Goal: Information Seeking & Learning: Understand process/instructions

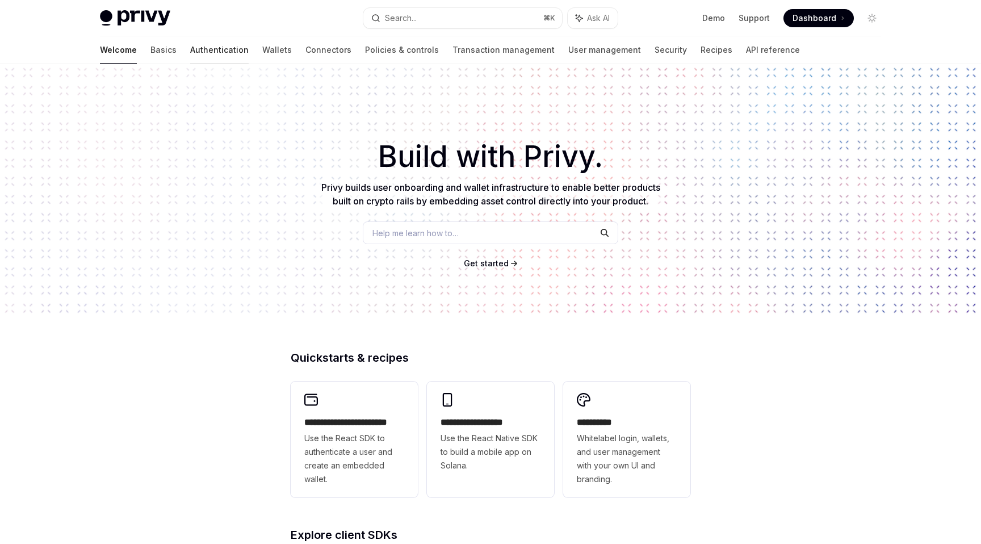
click at [190, 45] on link "Authentication" at bounding box center [219, 49] width 58 height 27
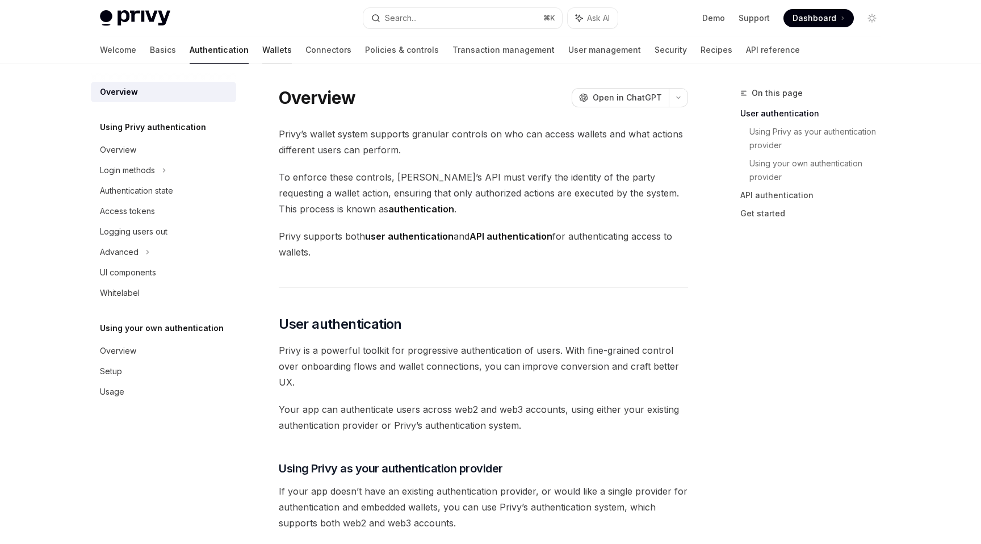
click at [262, 49] on link "Wallets" at bounding box center [277, 49] width 30 height 27
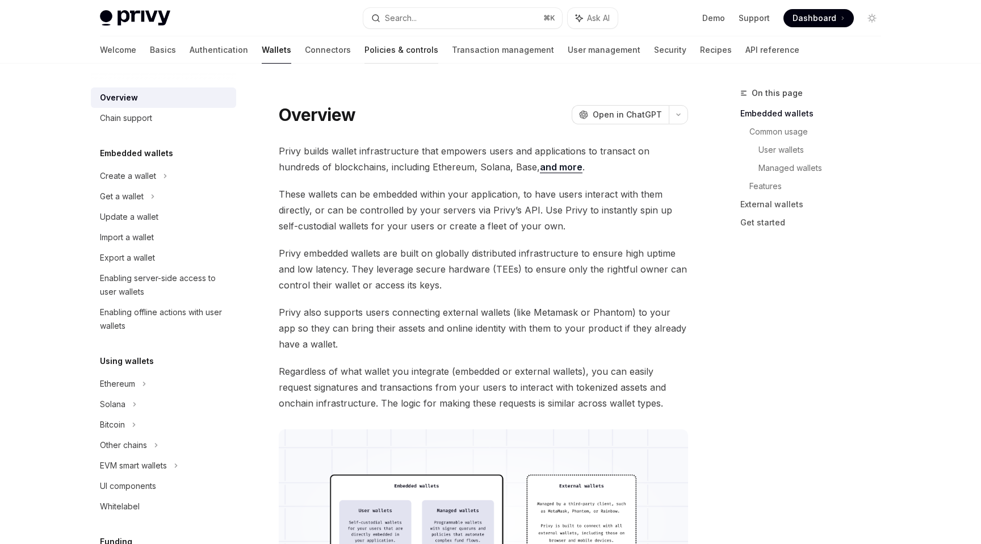
click at [364, 54] on link "Policies & controls" at bounding box center [401, 49] width 74 height 27
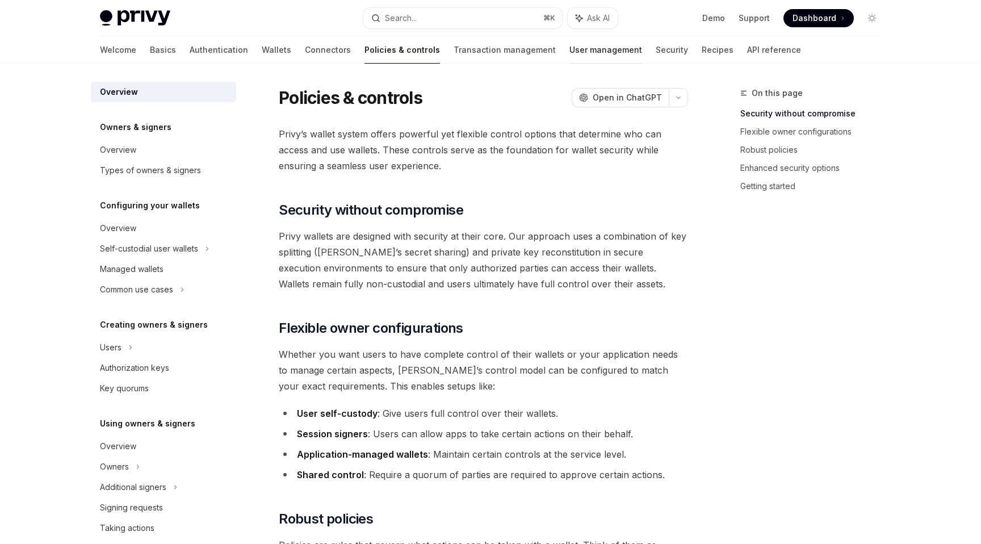
click at [569, 54] on link "User management" at bounding box center [605, 49] width 73 height 27
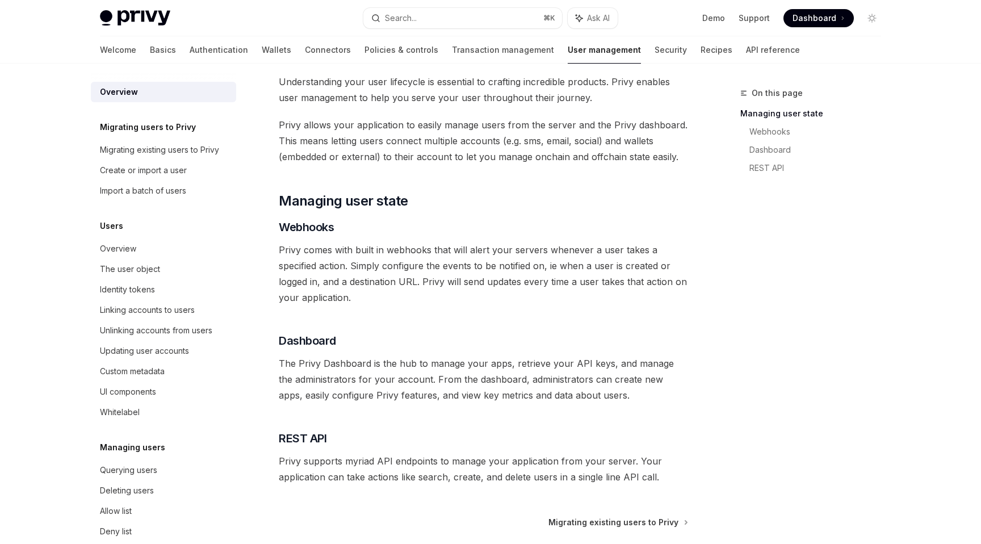
scroll to position [49, 0]
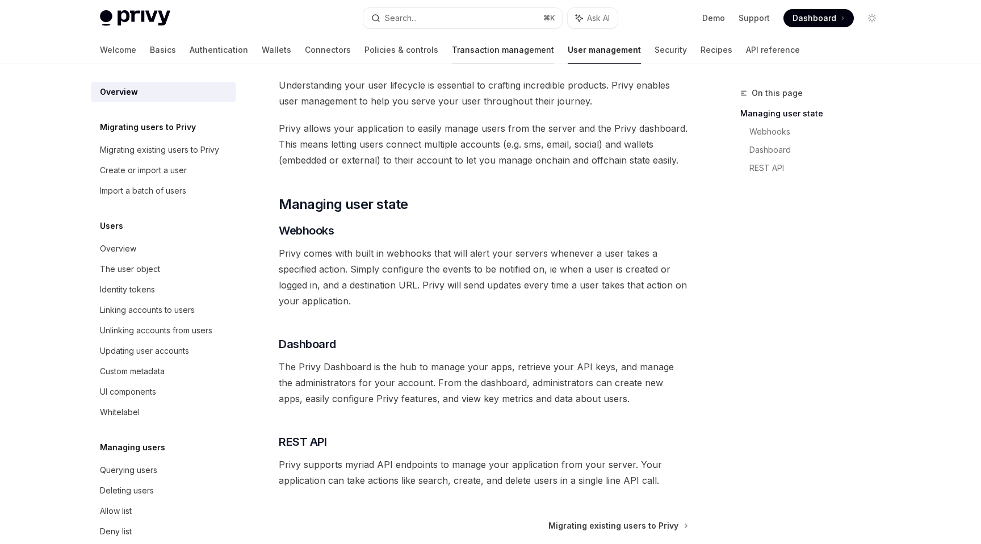
click at [452, 52] on link "Transaction management" at bounding box center [503, 49] width 102 height 27
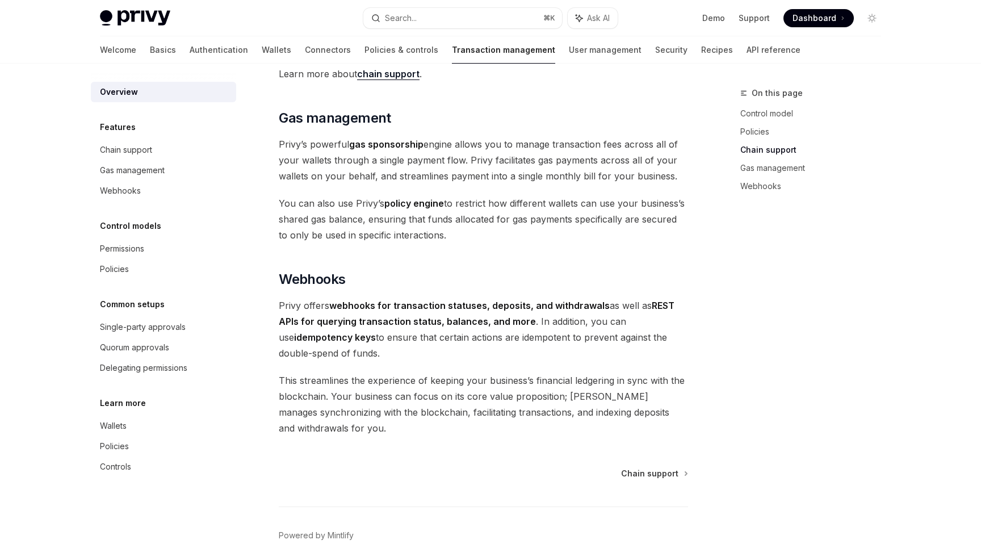
scroll to position [914, 0]
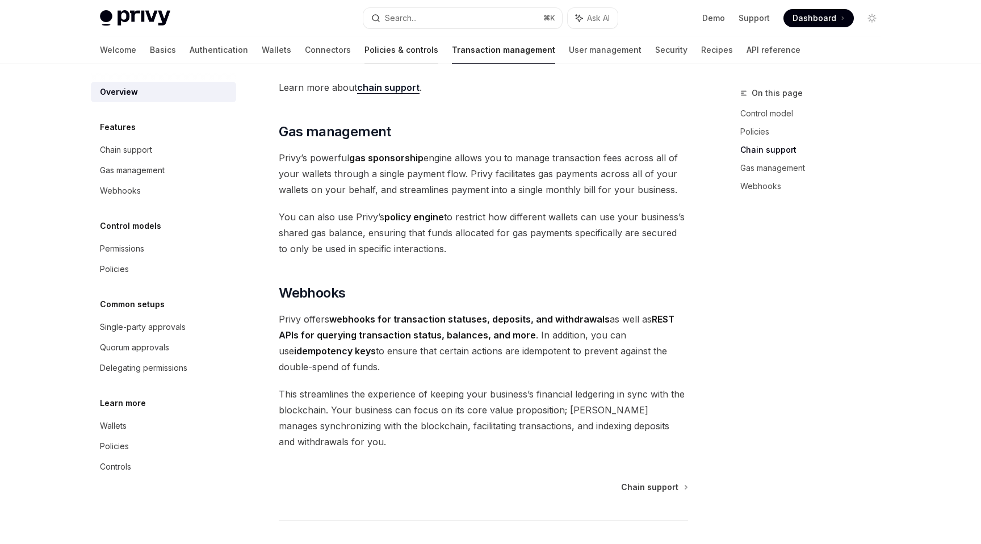
click at [364, 51] on link "Policies & controls" at bounding box center [401, 49] width 74 height 27
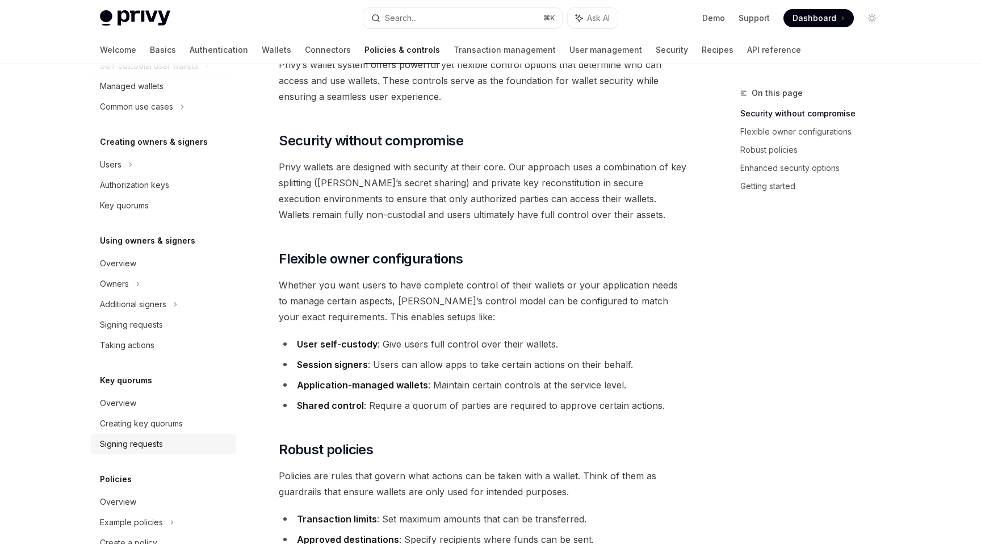
scroll to position [151, 0]
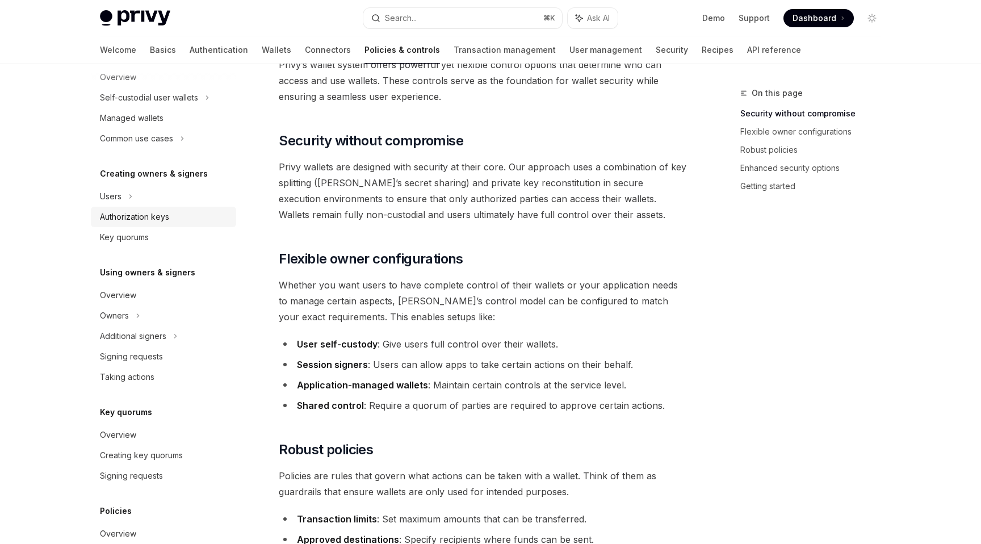
click at [164, 220] on div "Authorization keys" at bounding box center [134, 217] width 69 height 14
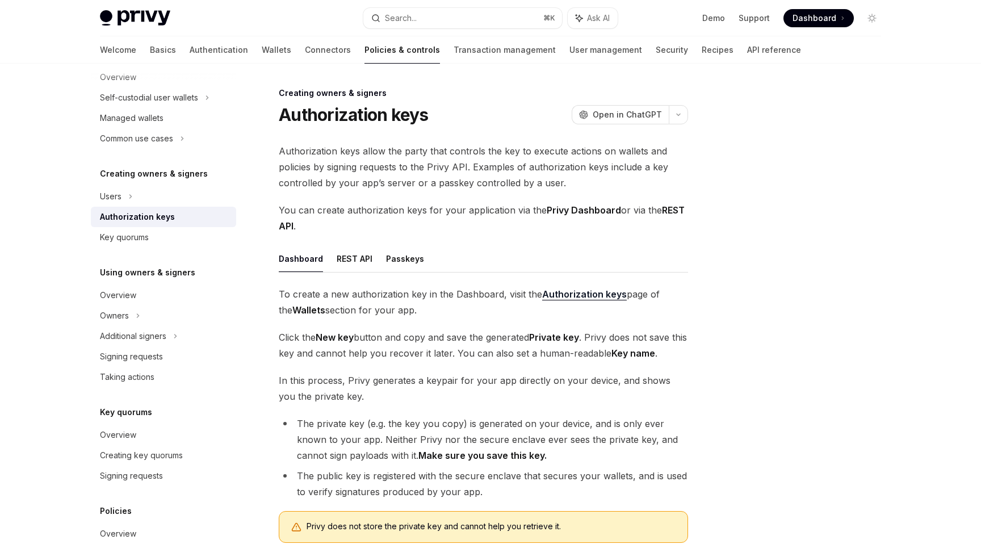
click at [377, 180] on span "Authorization keys allow the party that controls the key to execute actions on …" at bounding box center [483, 167] width 409 height 48
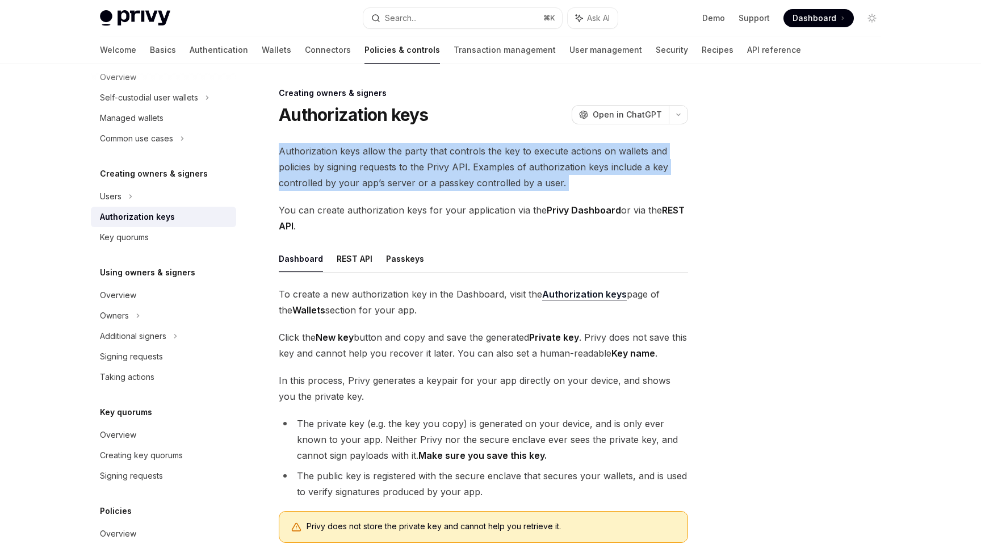
click at [377, 180] on span "Authorization keys allow the party that controls the key to execute actions on …" at bounding box center [483, 167] width 409 height 48
click at [349, 178] on span "Authorization keys allow the party that controls the key to execute actions on …" at bounding box center [483, 167] width 409 height 48
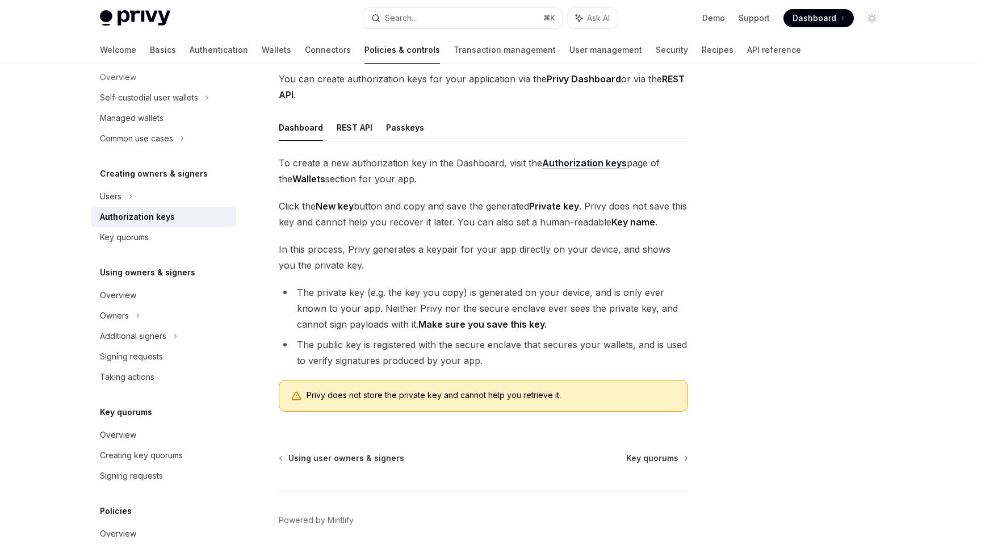
scroll to position [176, 0]
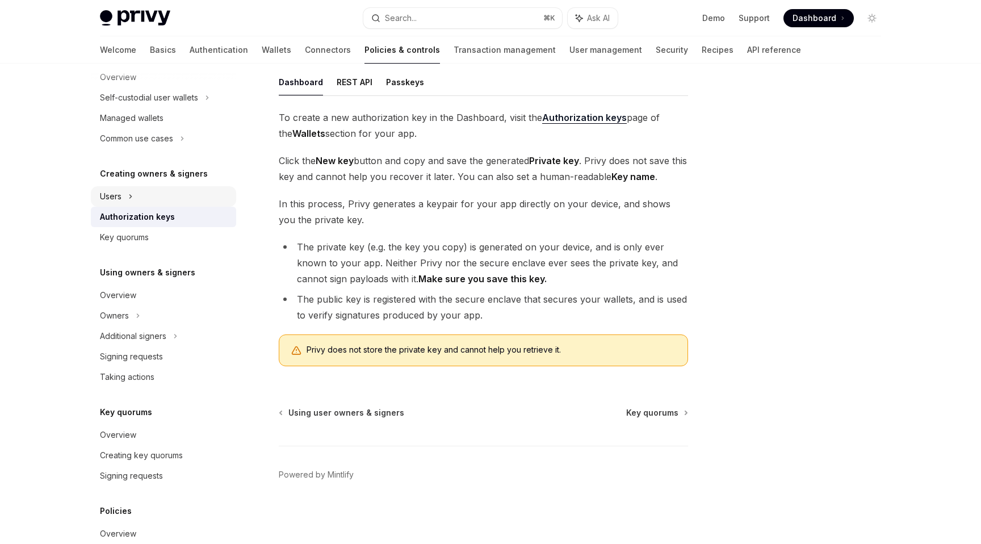
click at [116, 199] on div "Users" at bounding box center [111, 197] width 22 height 14
type textarea "*"
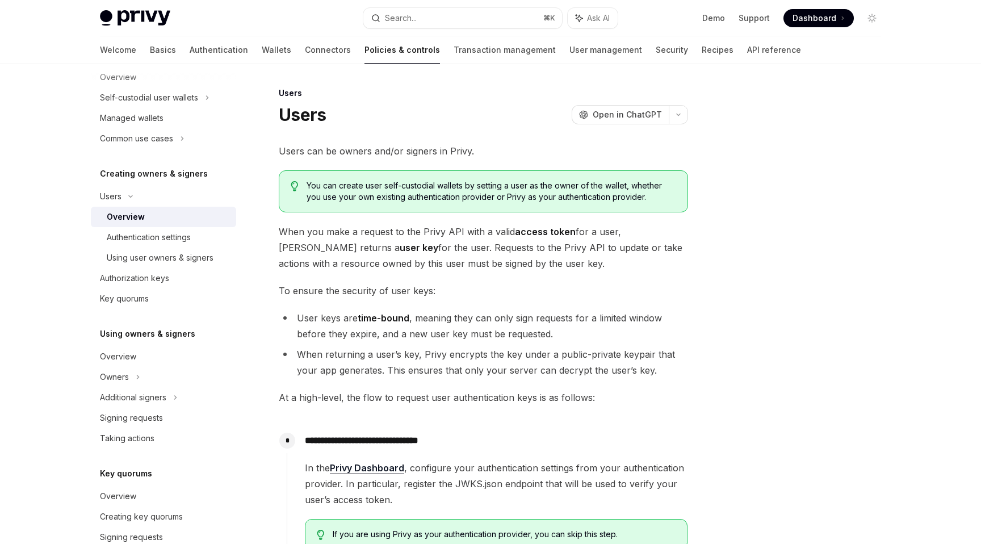
click at [405, 33] on div "Privy Docs home page Search... ⌘ K Ask AI Demo Support Dashboard Dashboard Sear…" at bounding box center [490, 18] width 781 height 36
click at [419, 19] on button "Search... ⌘ K" at bounding box center [462, 18] width 199 height 20
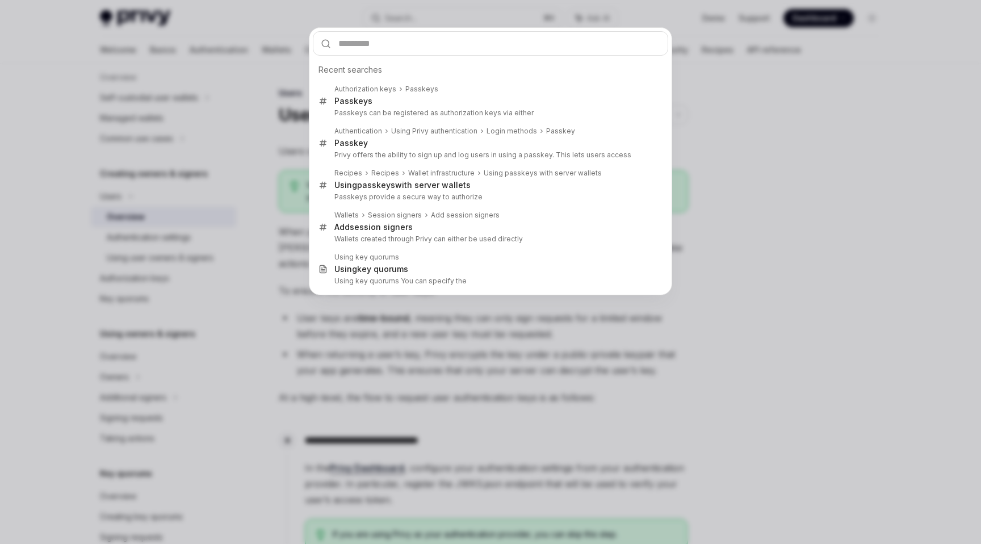
type input "**********"
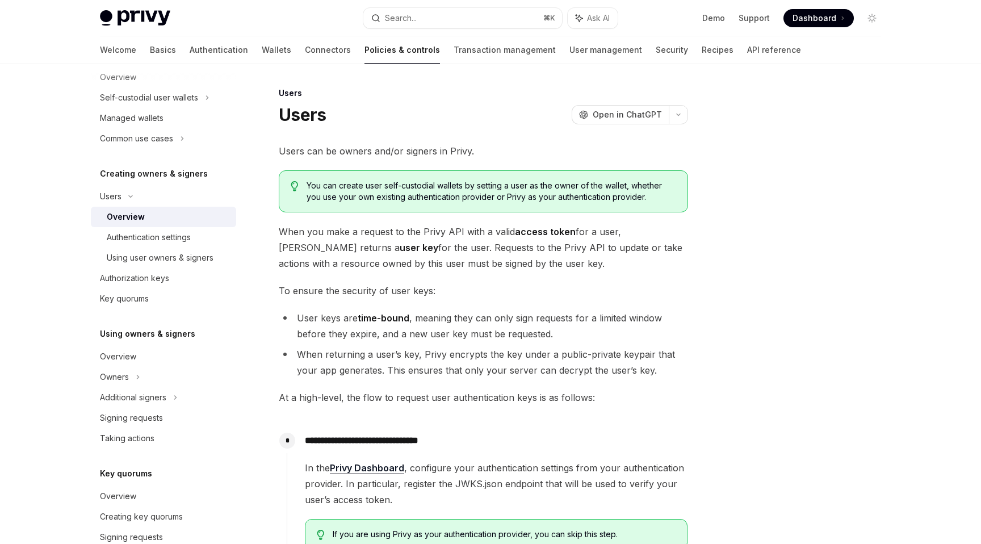
type textarea "*"
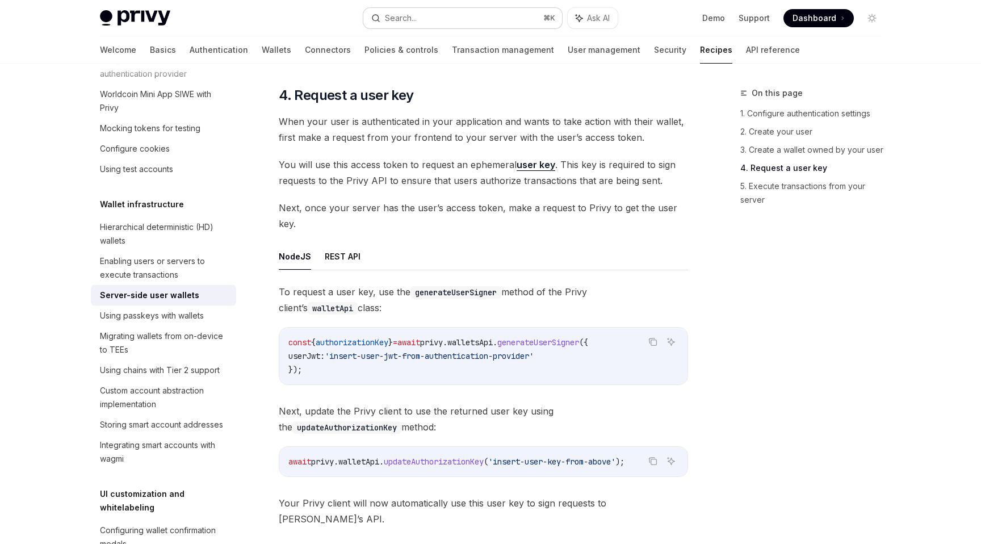
click at [453, 15] on button "Search... ⌘ K" at bounding box center [462, 18] width 199 height 20
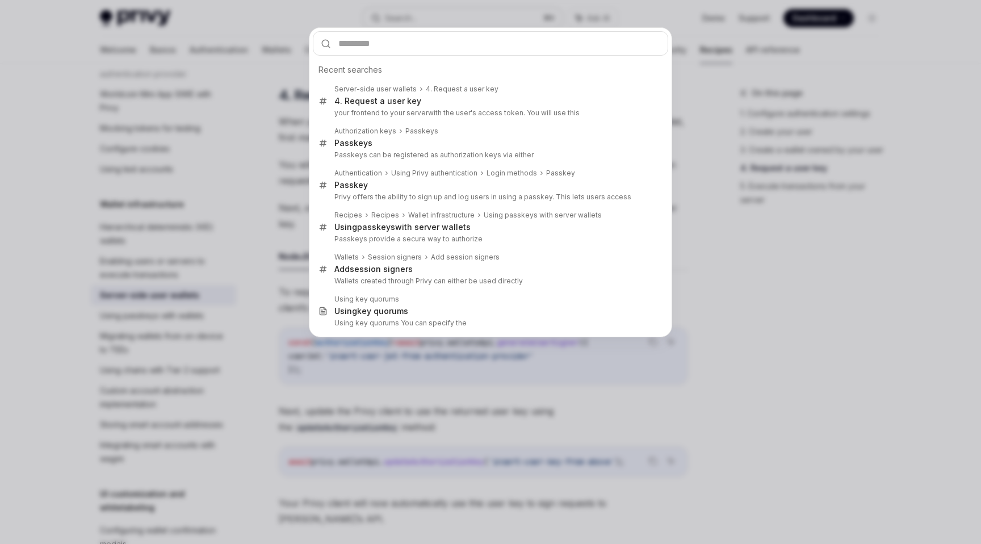
type input "**********"
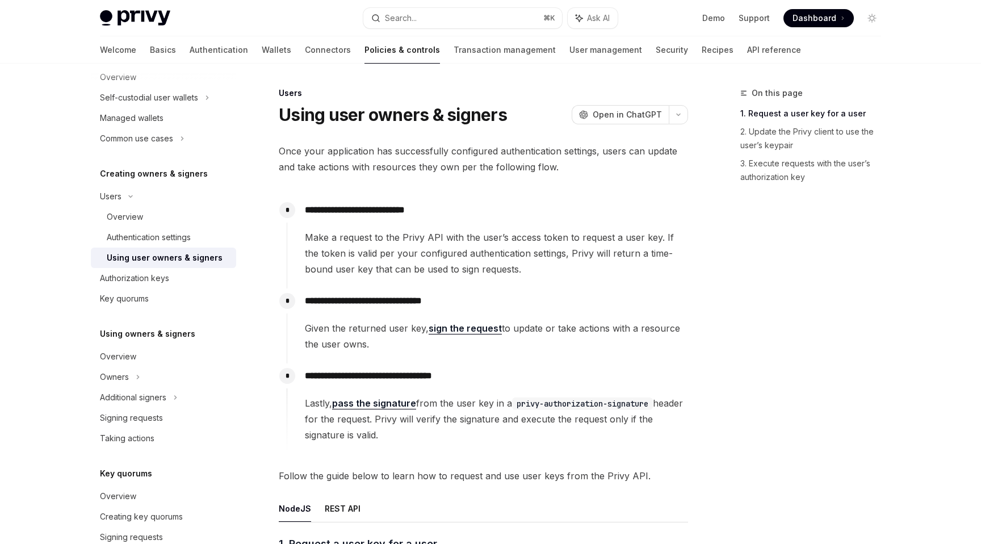
click at [379, 165] on span "Once your application has successfully configured authentication settings, user…" at bounding box center [483, 159] width 409 height 32
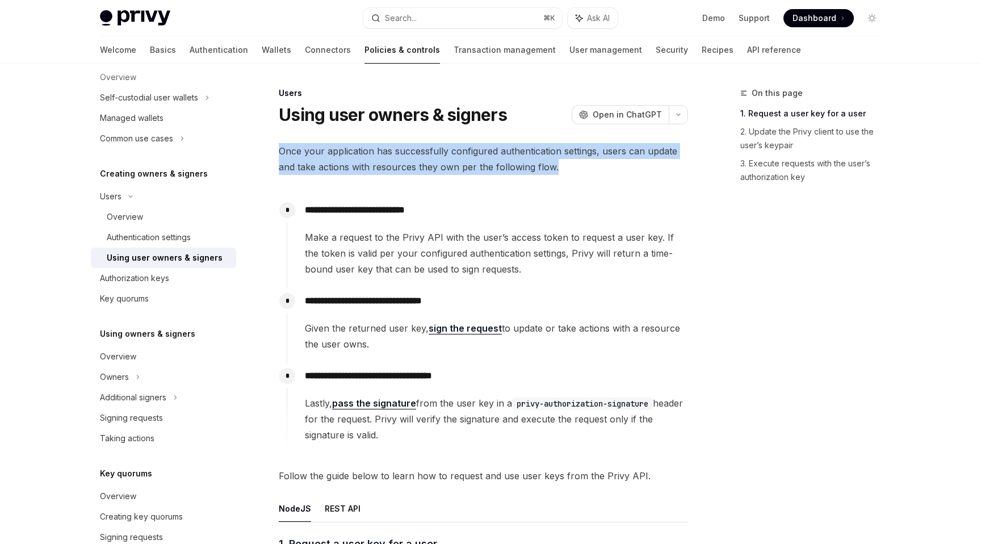
click at [379, 165] on span "Once your application has successfully configured authentication settings, user…" at bounding box center [483, 159] width 409 height 32
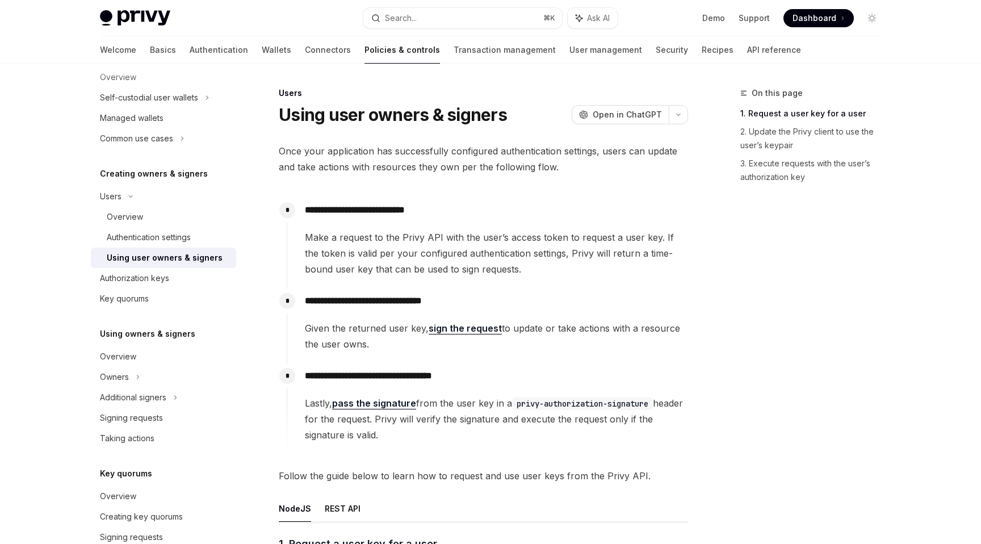
click at [355, 246] on span "Make a request to the Privy API with the user’s access token to request a user …" at bounding box center [496, 253] width 382 height 48
click at [377, 234] on span "Make a request to the Privy API with the user’s access token to request a user …" at bounding box center [496, 253] width 382 height 48
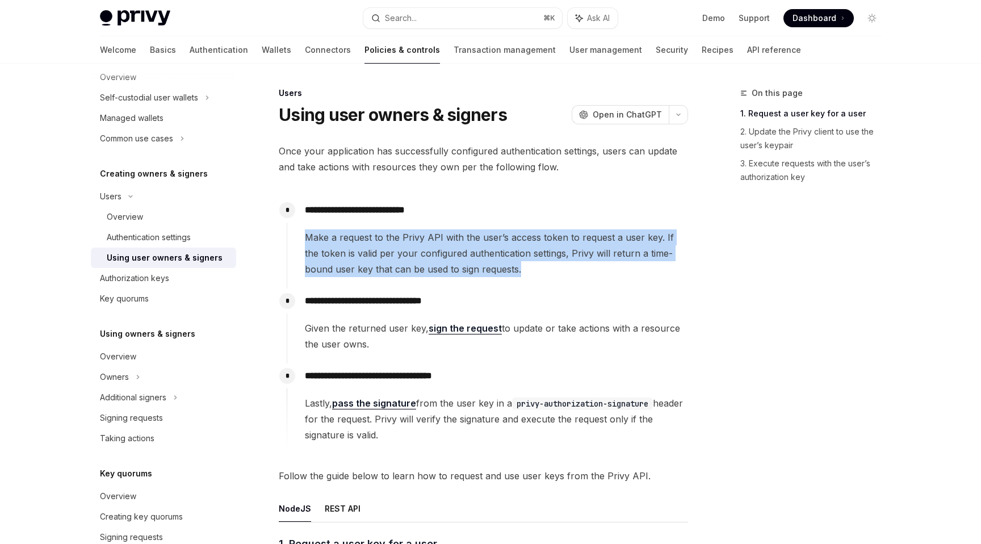
click at [377, 234] on span "Make a request to the Privy API with the user’s access token to request a user …" at bounding box center [496, 253] width 382 height 48
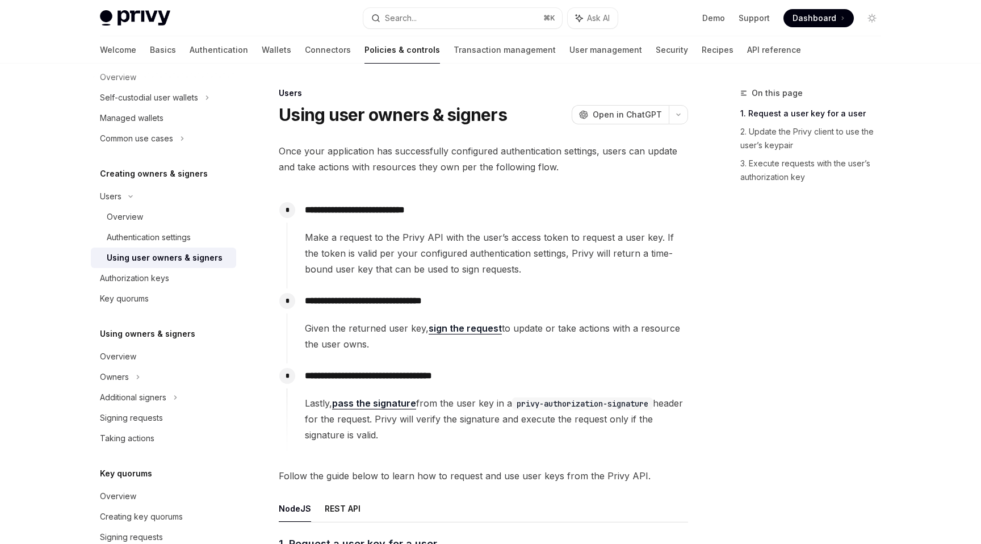
click at [389, 238] on span "Make a request to the Privy API with the user’s access token to request a user …" at bounding box center [496, 253] width 382 height 48
click at [477, 237] on span "Make a request to the Privy API with the user’s access token to request a user …" at bounding box center [496, 253] width 382 height 48
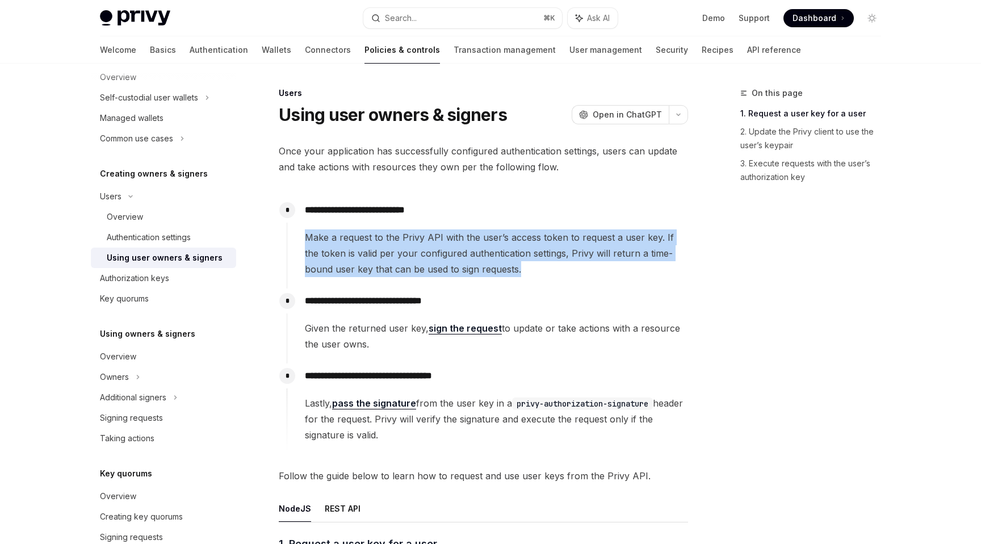
click at [477, 237] on span "Make a request to the Privy API with the user’s access token to request a user …" at bounding box center [496, 253] width 382 height 48
click at [499, 237] on span "Make a request to the Privy API with the user’s access token to request a user …" at bounding box center [496, 253] width 382 height 48
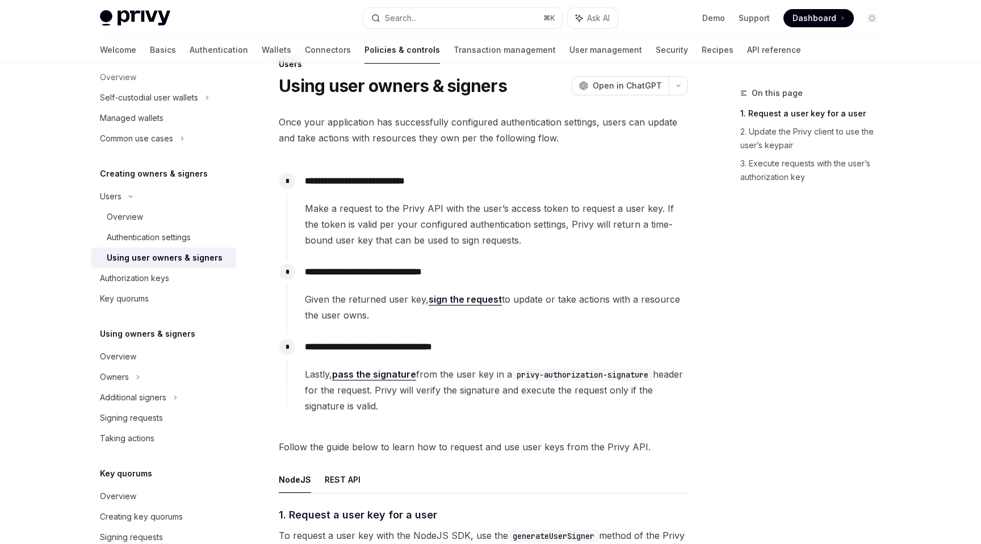
scroll to position [30, 0]
click at [373, 274] on p "**********" at bounding box center [496, 271] width 382 height 16
click at [366, 305] on span "Given the returned user key, sign the request to update or take actions with a …" at bounding box center [496, 306] width 382 height 32
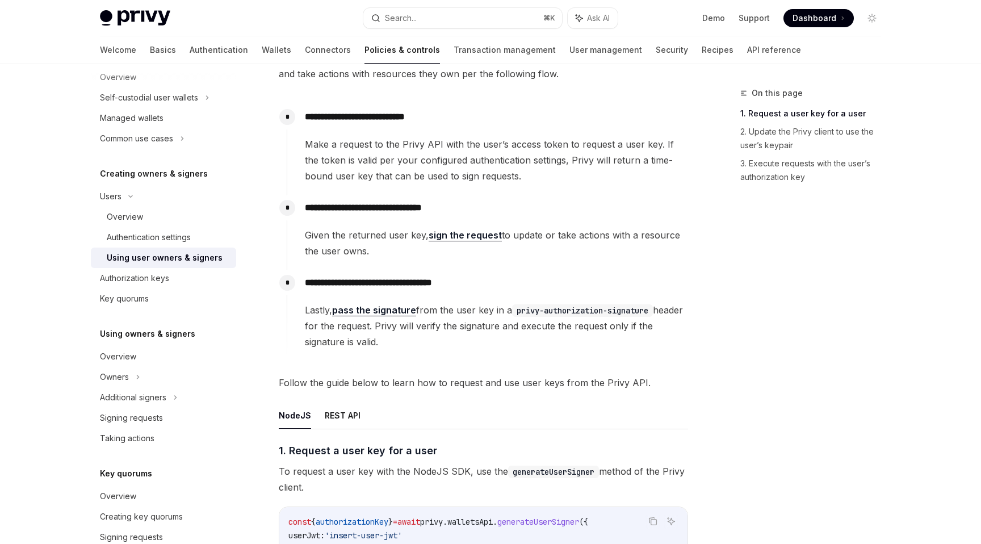
scroll to position [99, 0]
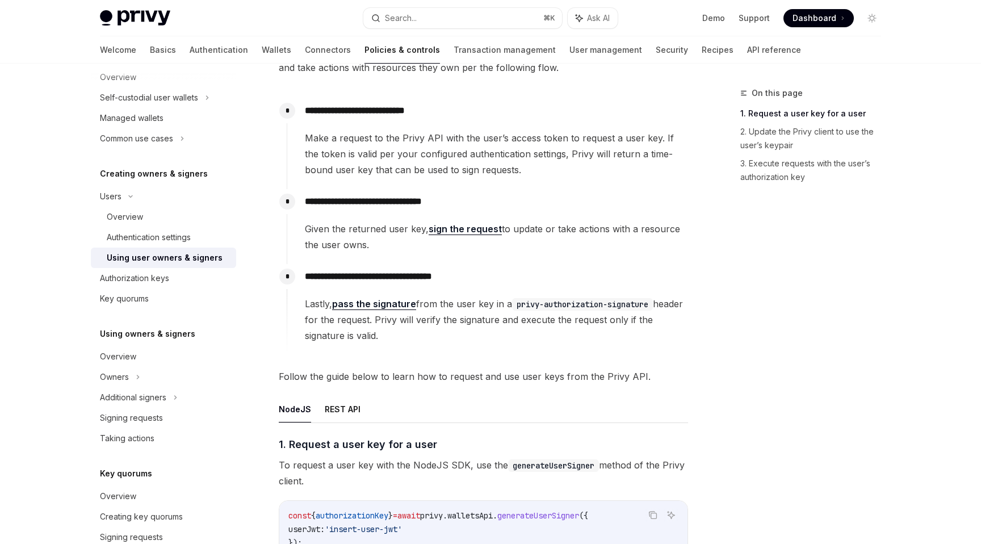
click at [353, 224] on span "Given the returned user key, sign the request to update or take actions with a …" at bounding box center [496, 237] width 382 height 32
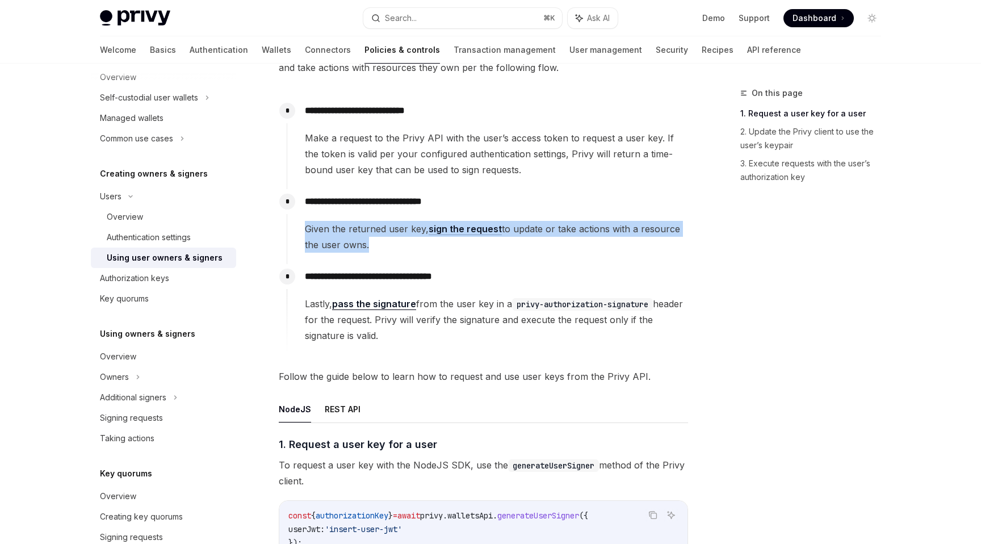
click at [353, 224] on span "Given the returned user key, sign the request to update or take actions with a …" at bounding box center [496, 237] width 382 height 32
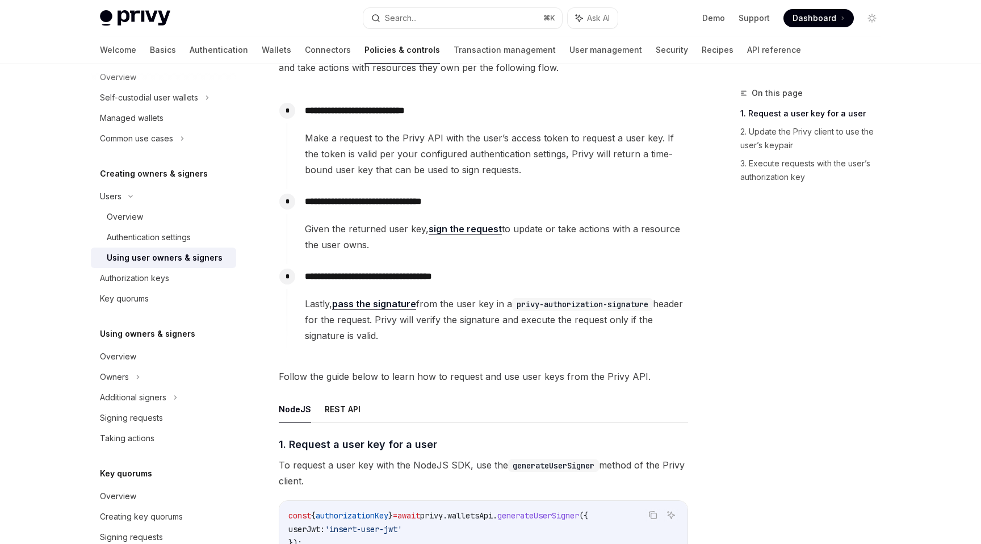
click at [369, 167] on span "Make a request to the Privy API with the user’s access token to request a user …" at bounding box center [496, 154] width 382 height 48
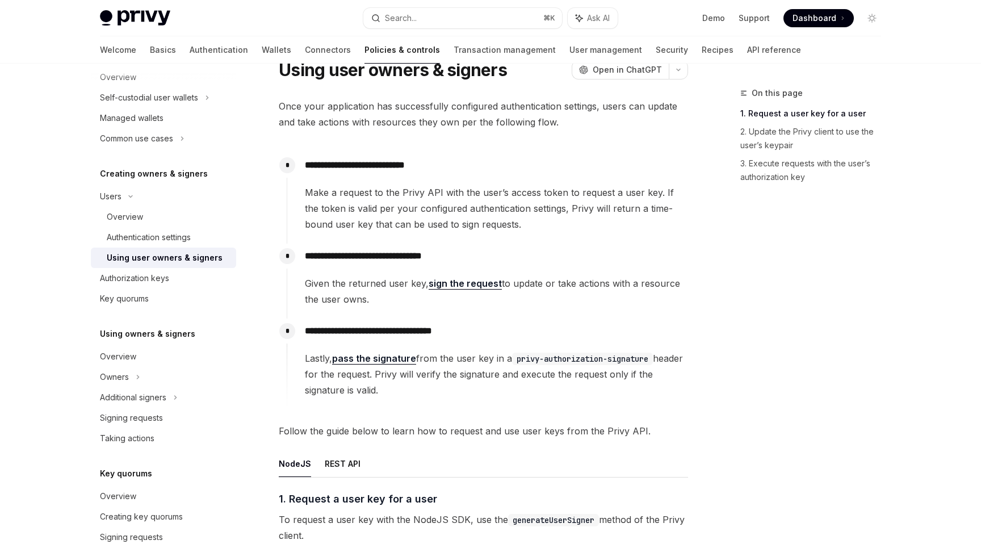
scroll to position [43, 0]
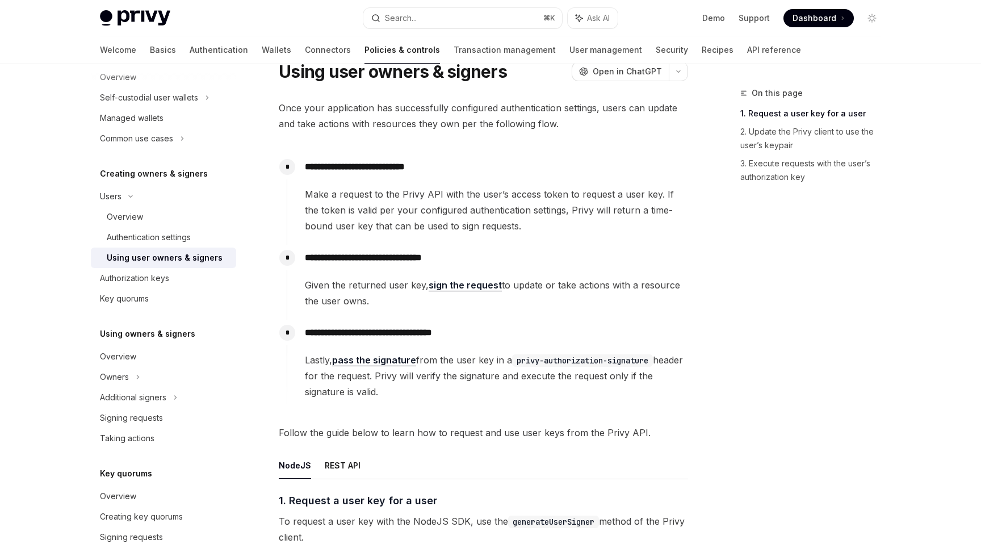
click at [352, 284] on span "Given the returned user key, sign the request to update or take actions with a …" at bounding box center [496, 293] width 382 height 32
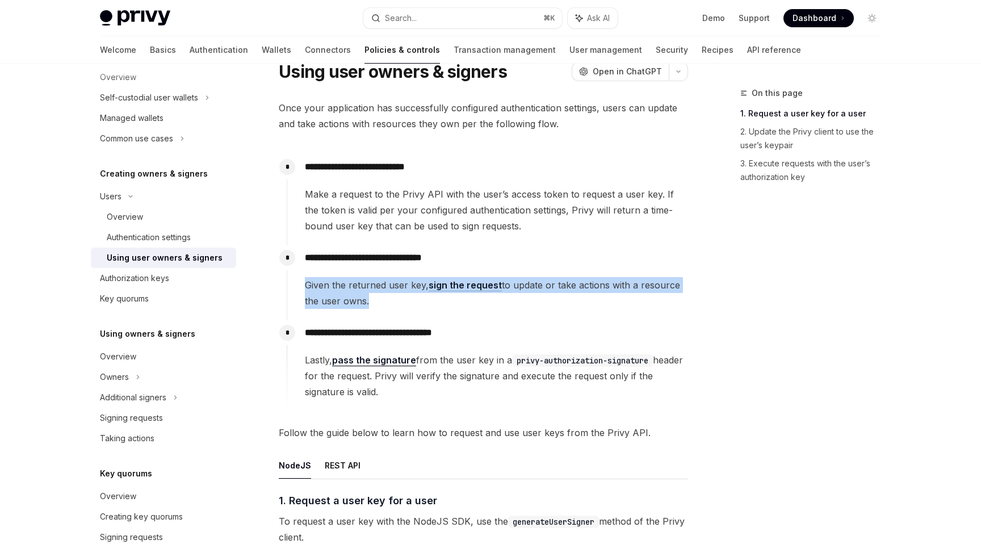
click at [352, 284] on span "Given the returned user key, sign the request to update or take actions with a …" at bounding box center [496, 293] width 382 height 32
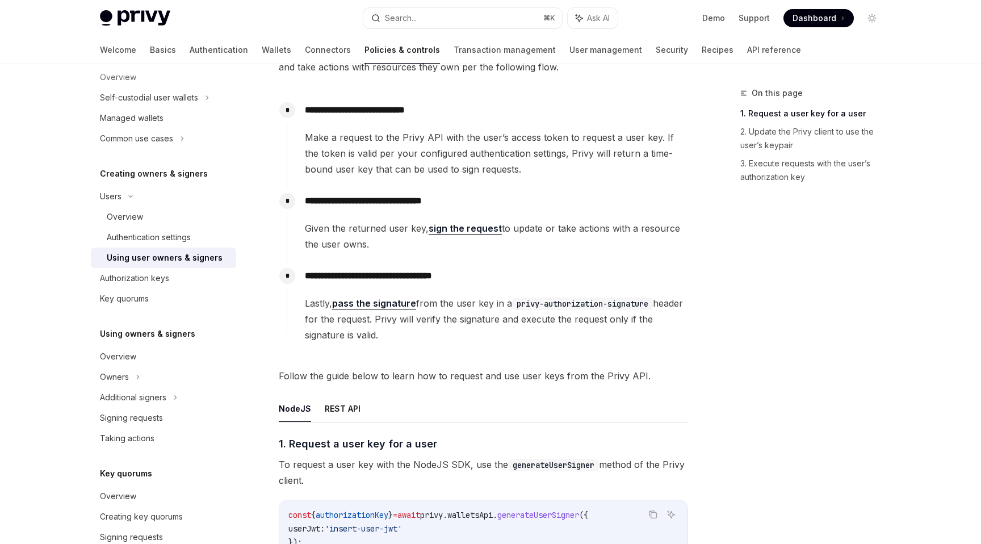
scroll to position [98, 0]
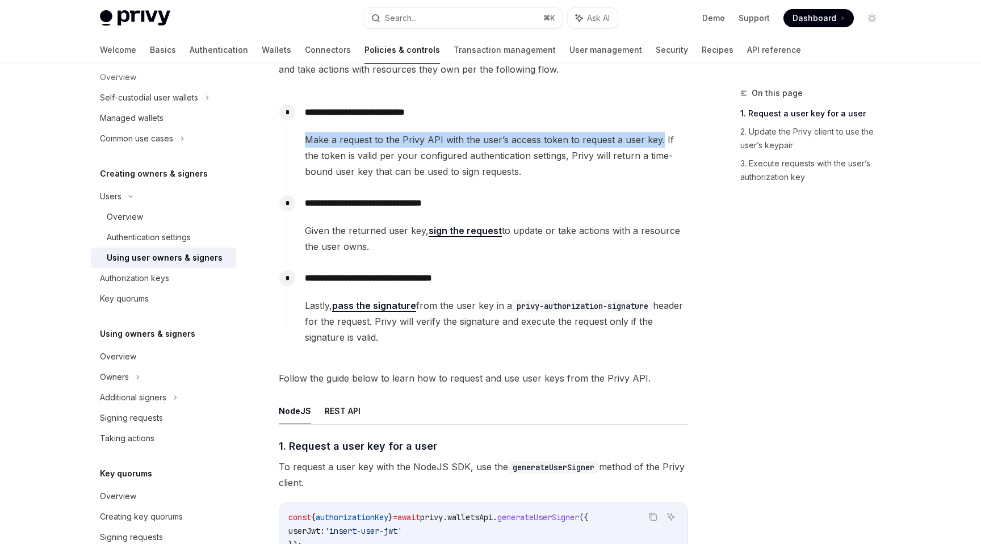
drag, startPoint x: 305, startPoint y: 141, endPoint x: 658, endPoint y: 145, distance: 352.4
click at [658, 145] on span "Make a request to the Privy API with the user’s access token to request a user …" at bounding box center [496, 156] width 382 height 48
copy span "Make a request to the Privy API with the user’s access token to request a user …"
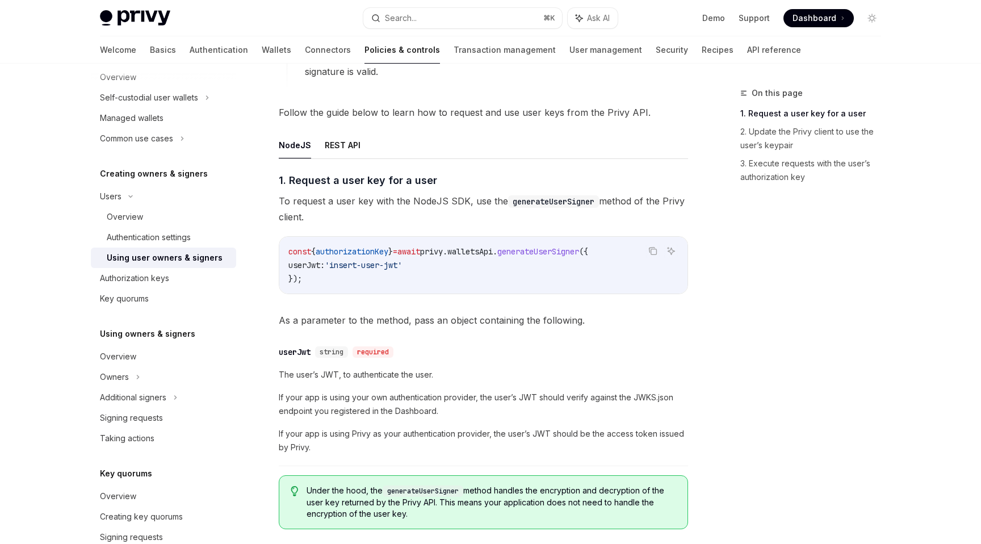
scroll to position [375, 0]
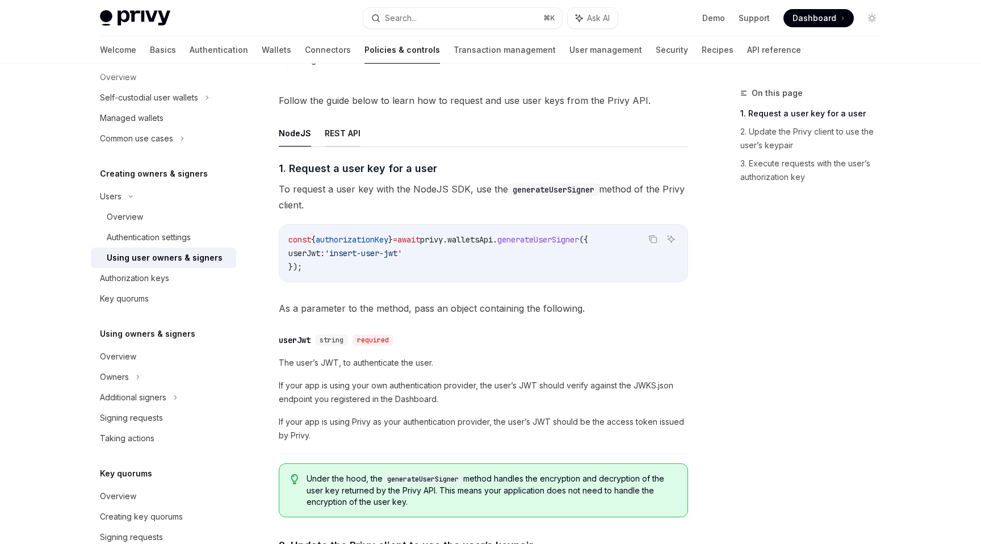
click at [325, 138] on button "REST API" at bounding box center [343, 133] width 36 height 27
type textarea "*"
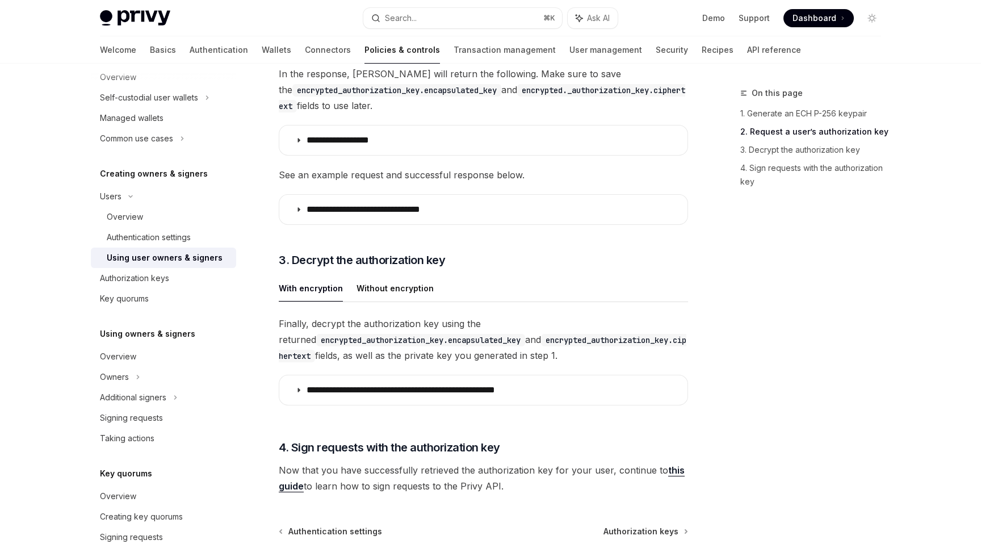
scroll to position [1313, 0]
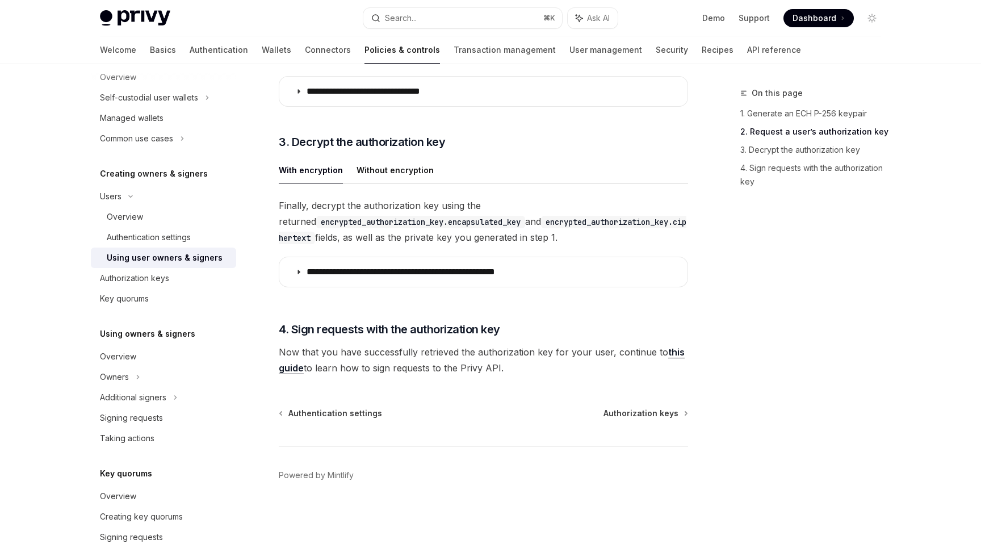
click at [296, 368] on link "this guide" at bounding box center [482, 360] width 406 height 28
click at [295, 371] on link "this guide" at bounding box center [482, 360] width 406 height 28
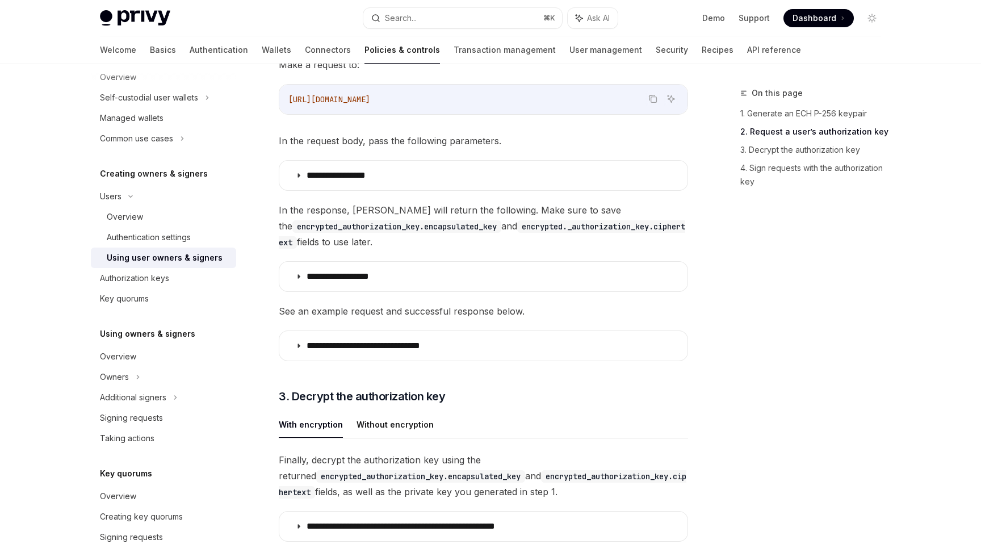
scroll to position [881, 0]
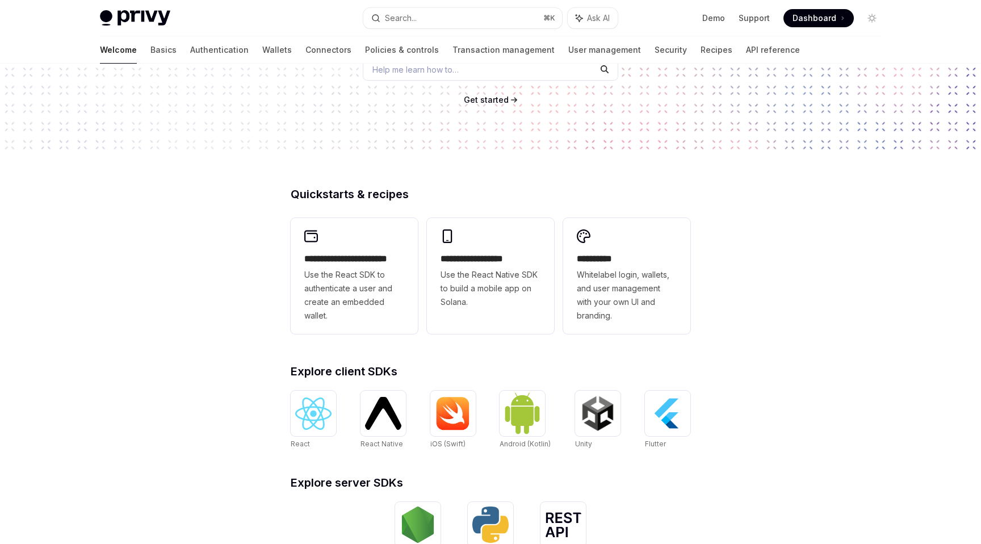
scroll to position [209, 0]
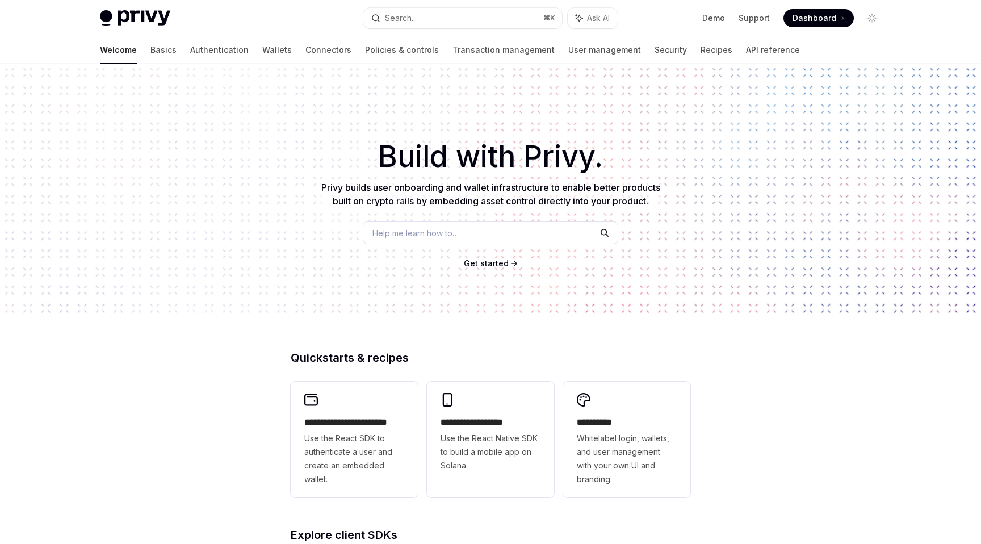
click at [256, 203] on div "​ Build with Privy. Privy builds user onboarding and wallet infrastructure to e…" at bounding box center [490, 190] width 981 height 253
click at [365, 49] on link "Policies & controls" at bounding box center [402, 49] width 74 height 27
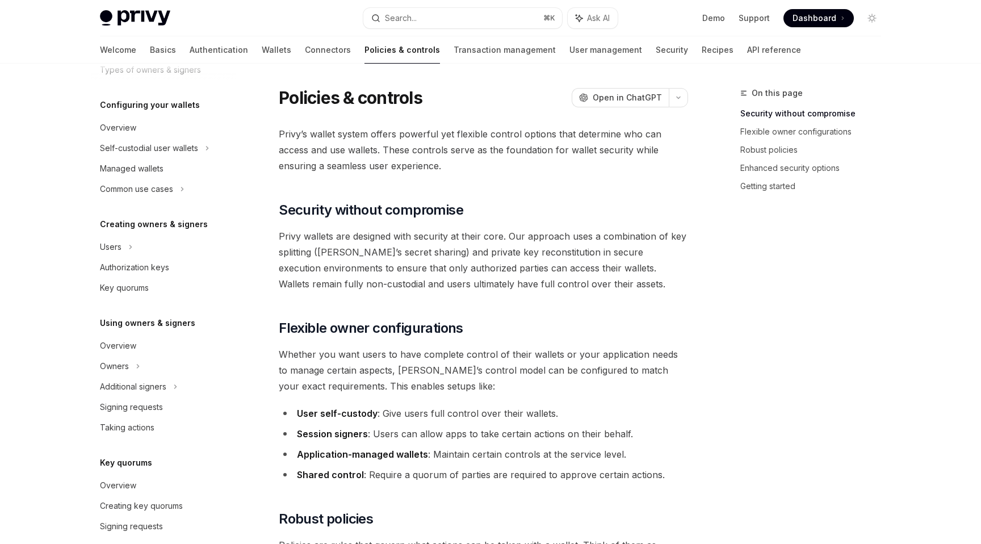
scroll to position [145, 0]
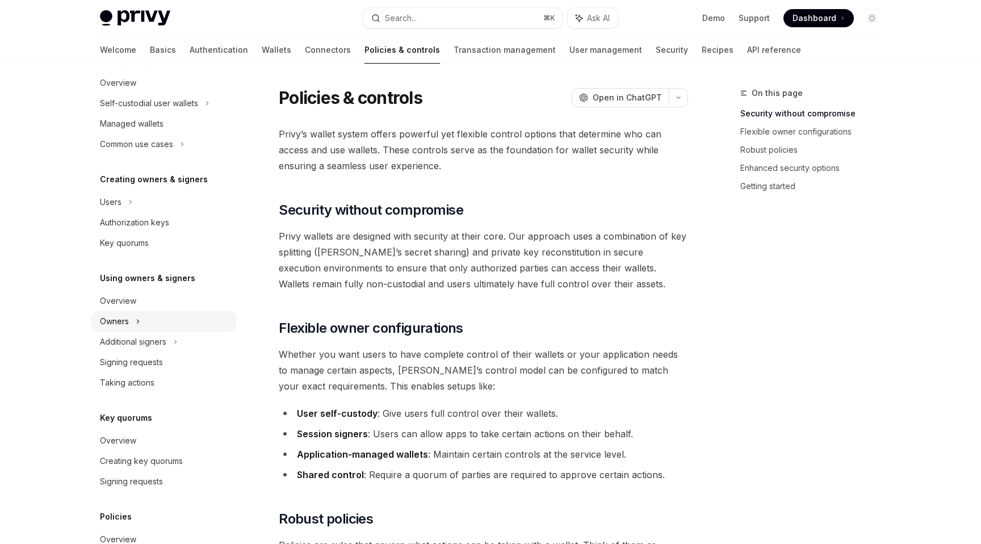
click at [131, 113] on div "Owners" at bounding box center [163, 103] width 145 height 20
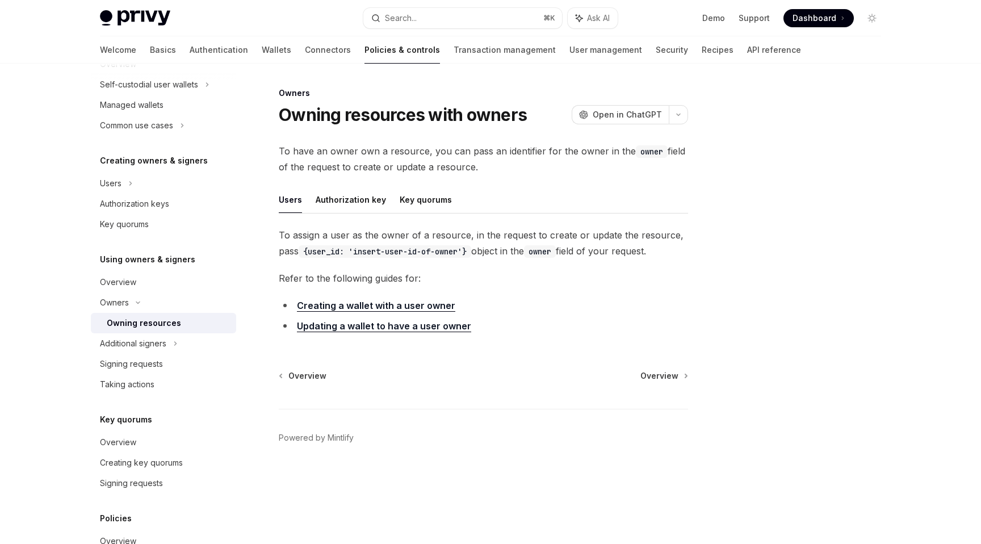
scroll to position [165, 0]
click at [144, 360] on div "Signing requests" at bounding box center [131, 363] width 63 height 14
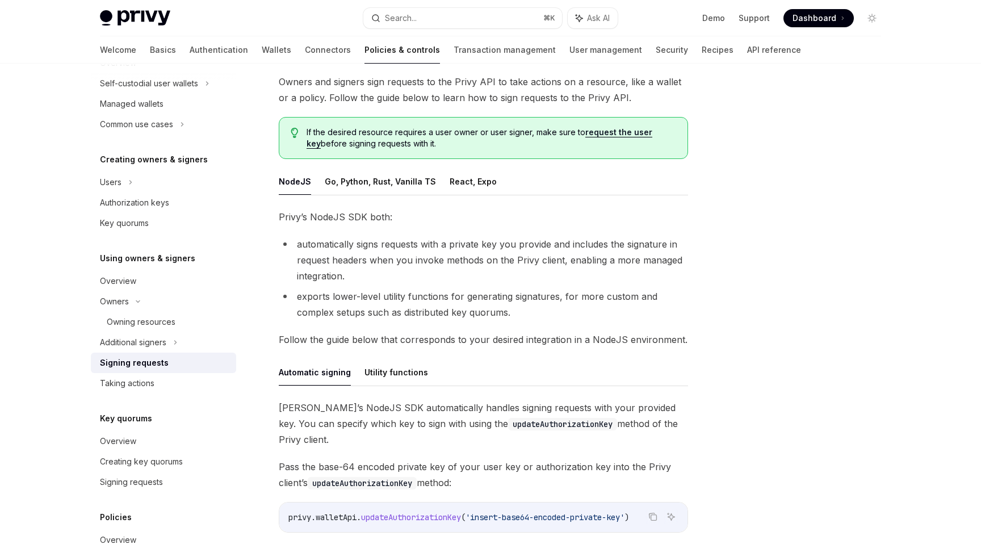
scroll to position [70, 0]
click at [338, 250] on li "automatically signs requests with a private key you provide and includes the si…" at bounding box center [483, 260] width 409 height 48
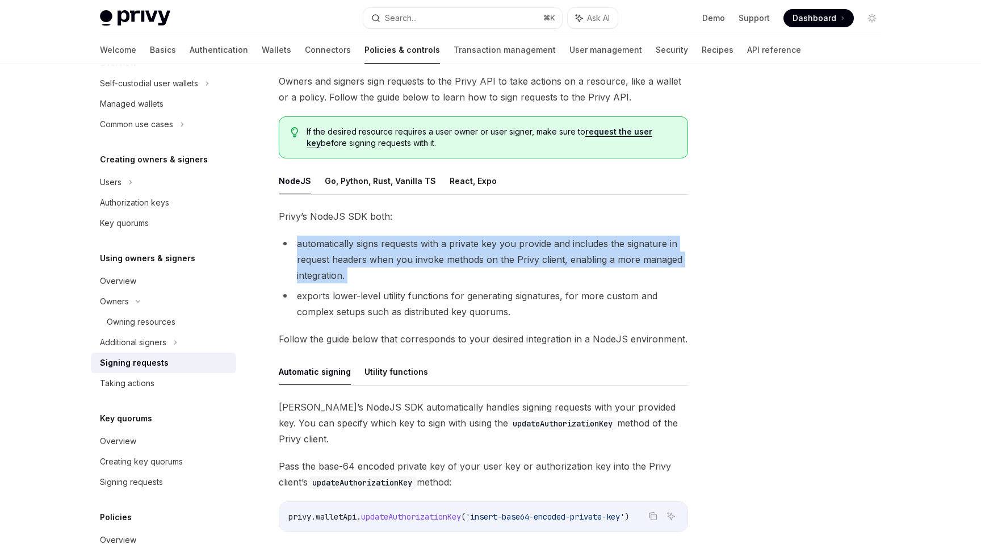
click at [338, 250] on li "automatically signs requests with a private key you provide and includes the si…" at bounding box center [483, 260] width 409 height 48
click at [330, 251] on li "automatically signs requests with a private key you provide and includes the si…" at bounding box center [483, 260] width 409 height 48
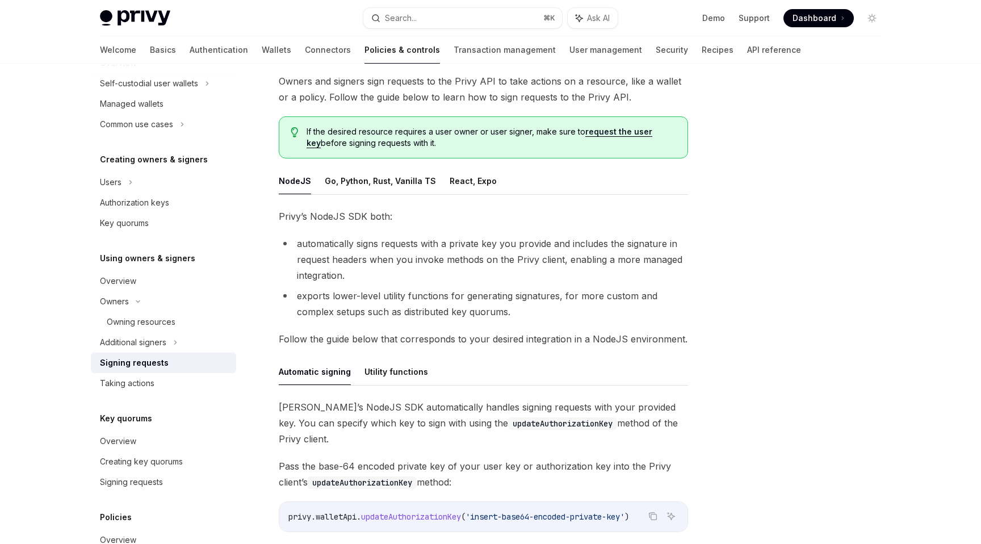
click at [351, 307] on li "exports lower-level utility functions for generating signatures, for more custo…" at bounding box center [483, 304] width 409 height 32
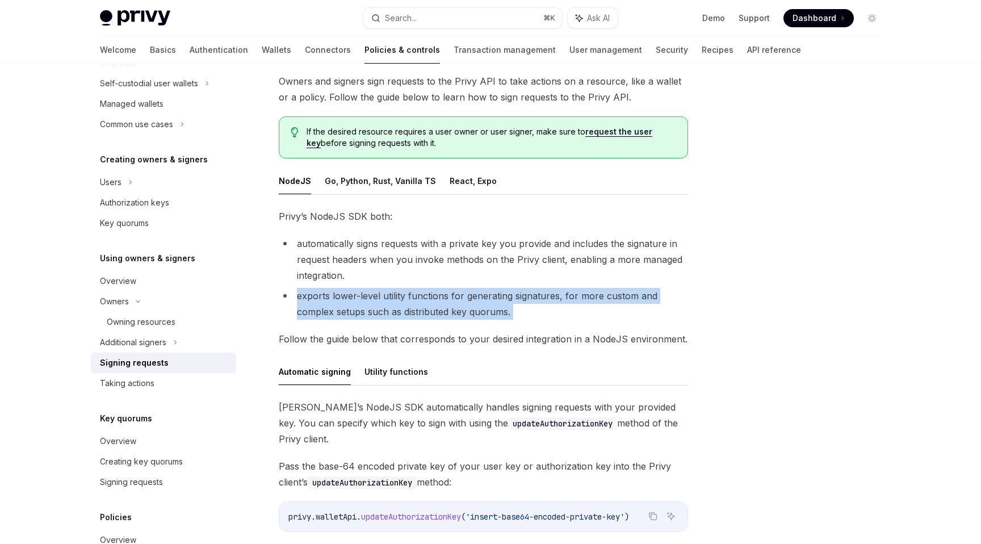
click at [351, 307] on li "exports lower-level utility functions for generating signatures, for more custo…" at bounding box center [483, 304] width 409 height 32
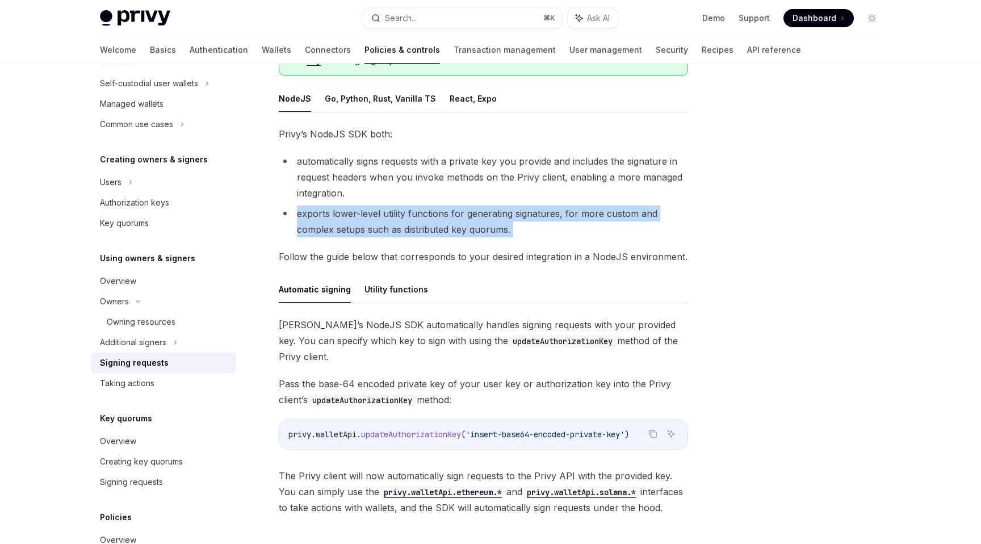
scroll to position [199, 0]
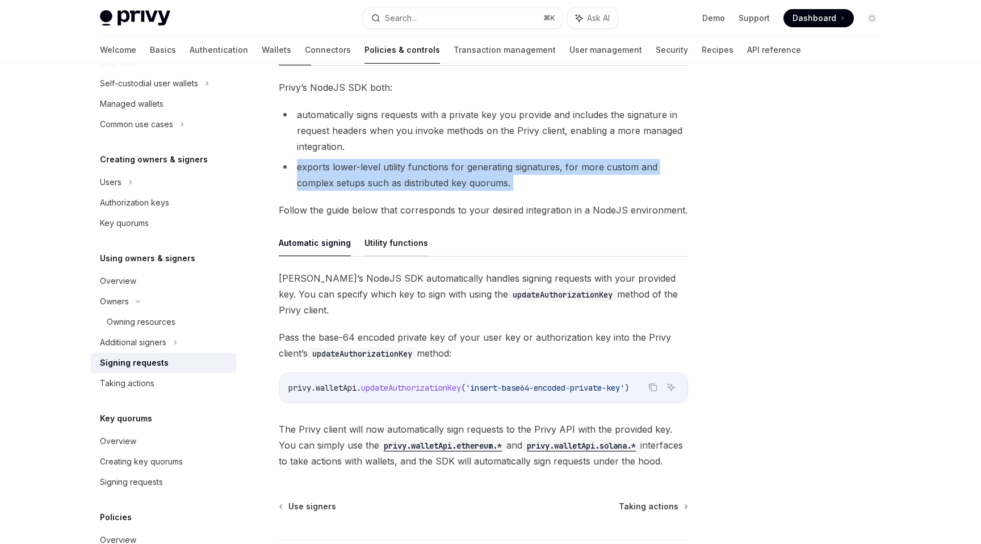
click at [373, 246] on button "Utility functions" at bounding box center [396, 242] width 64 height 27
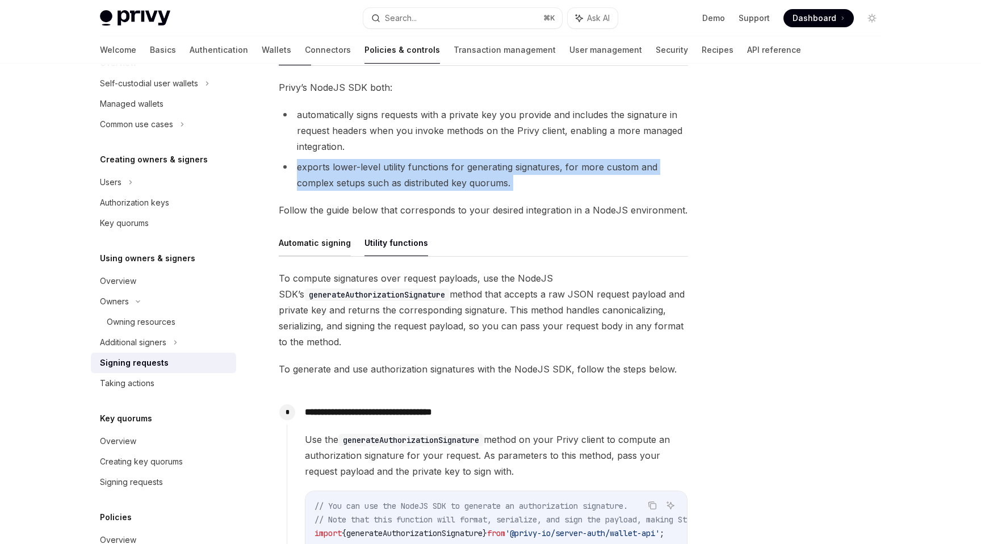
click at [334, 245] on button "Automatic signing" at bounding box center [315, 242] width 72 height 27
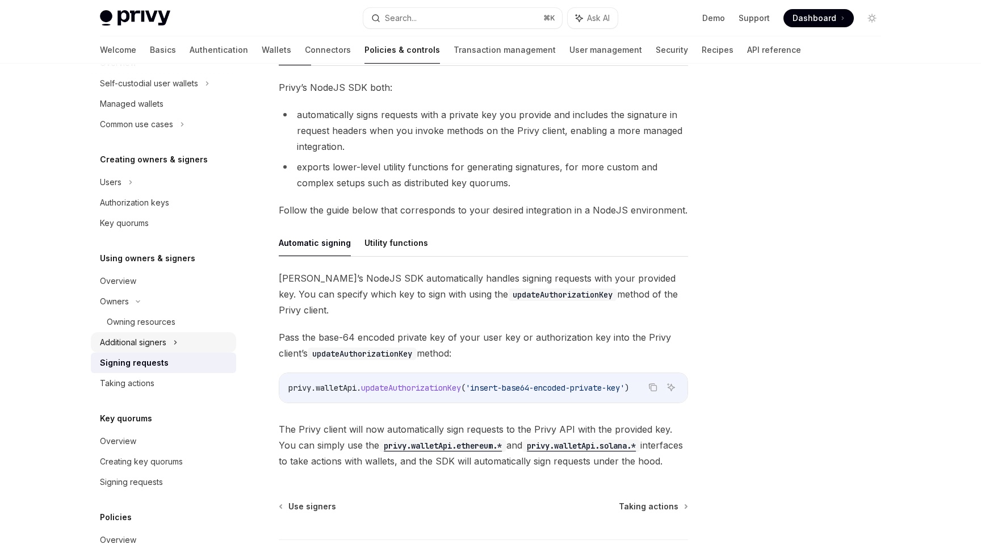
click at [146, 338] on div "Additional signers" at bounding box center [133, 342] width 66 height 14
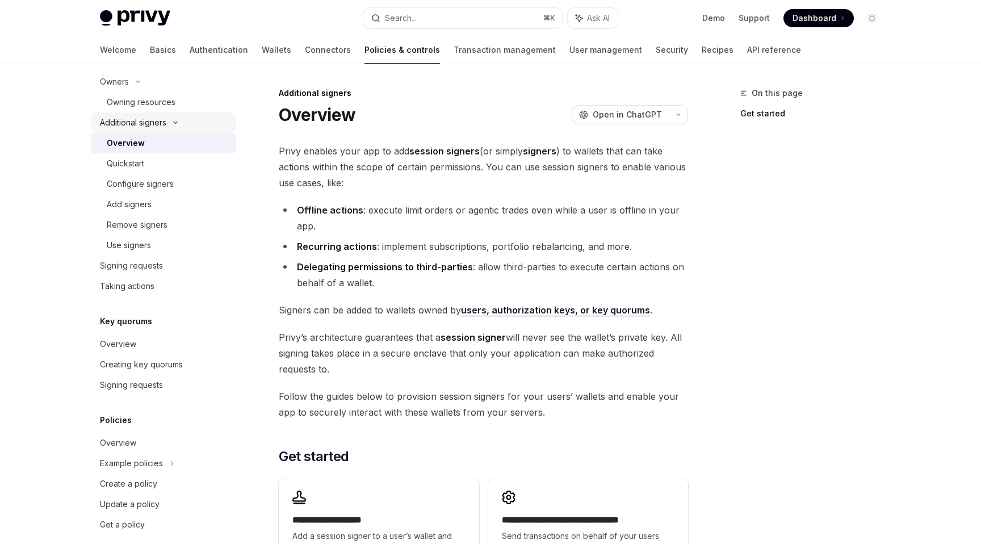
scroll to position [398, 0]
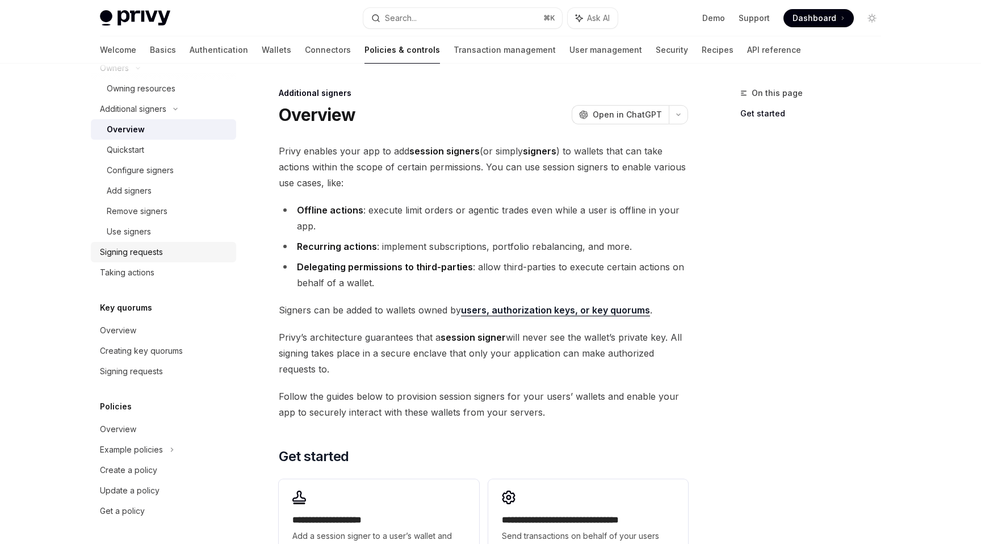
click at [146, 260] on link "Signing requests" at bounding box center [163, 252] width 145 height 20
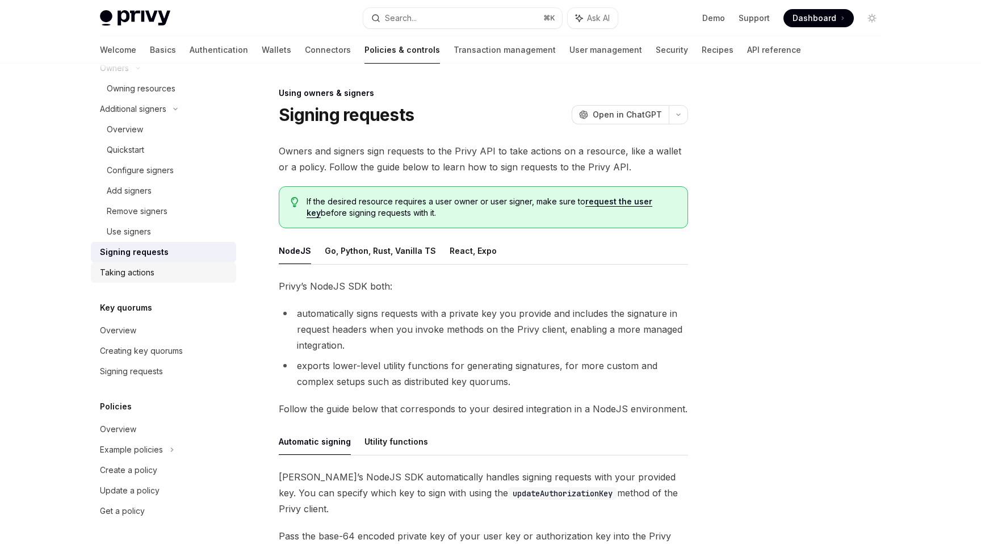
click at [141, 269] on div "Taking actions" at bounding box center [127, 273] width 54 height 14
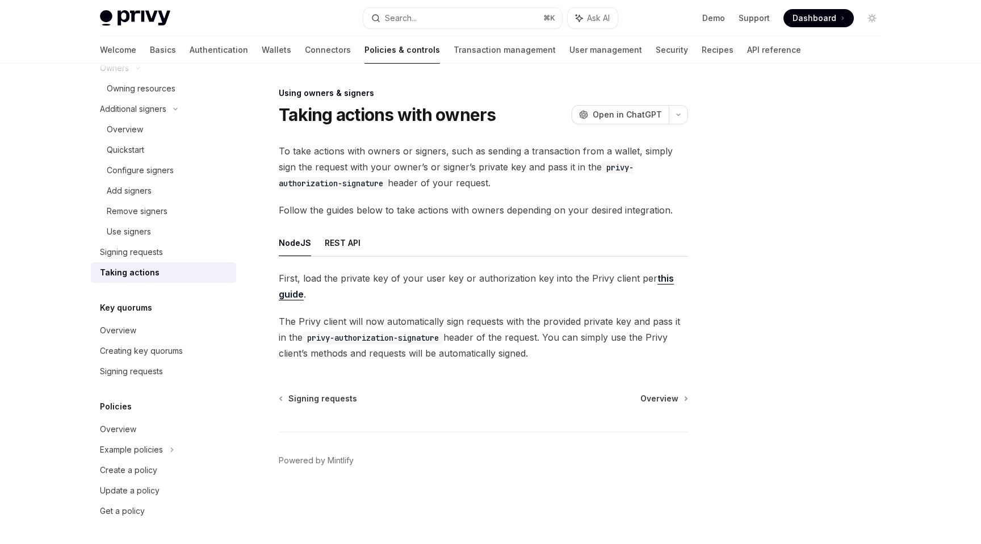
click at [407, 170] on span "To take actions with owners or signers, such as sending a transaction from a wa…" at bounding box center [483, 167] width 409 height 48
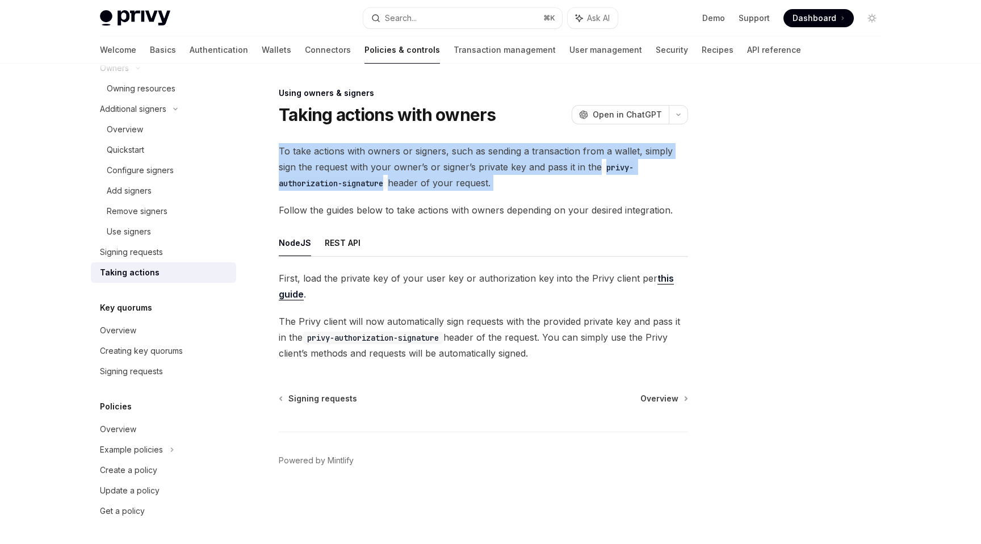
click at [407, 170] on span "To take actions with owners or signers, such as sending a transaction from a wa…" at bounding box center [483, 167] width 409 height 48
click at [417, 163] on span "To take actions with owners or signers, such as sending a transaction from a wa…" at bounding box center [483, 167] width 409 height 48
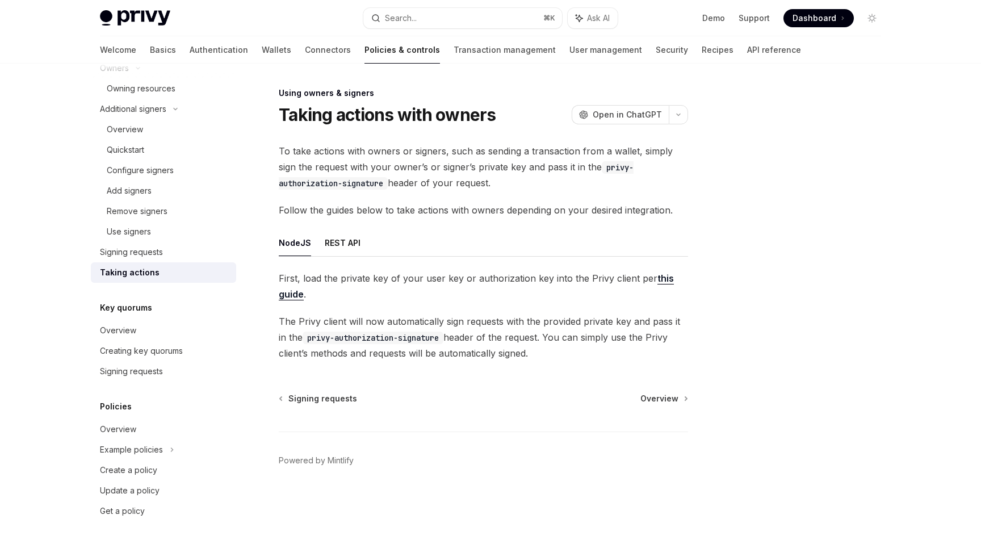
click at [351, 163] on span "To take actions with owners or signers, such as sending a transaction from a wa…" at bounding box center [483, 167] width 409 height 48
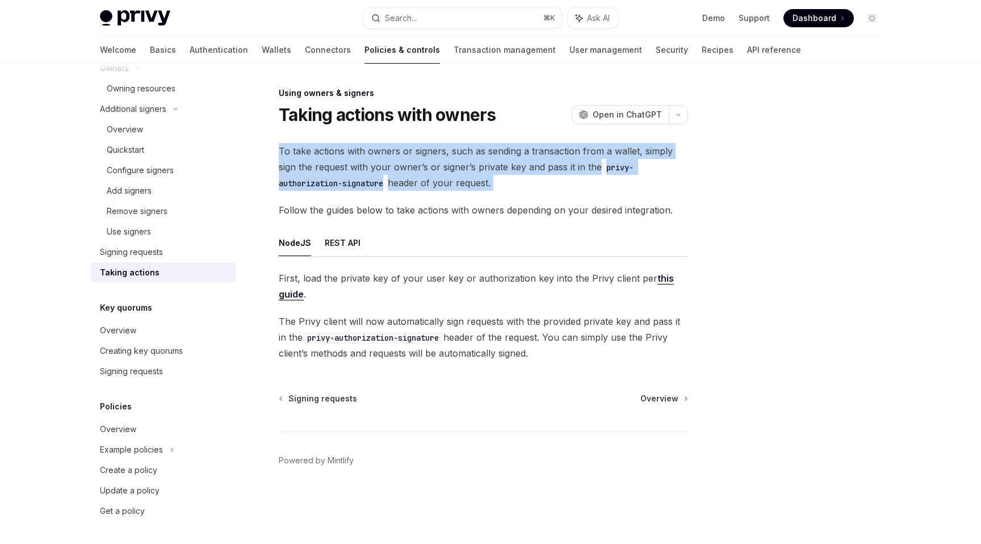
click at [351, 163] on span "To take actions with owners or signers, such as sending a transaction from a wa…" at bounding box center [483, 167] width 409 height 48
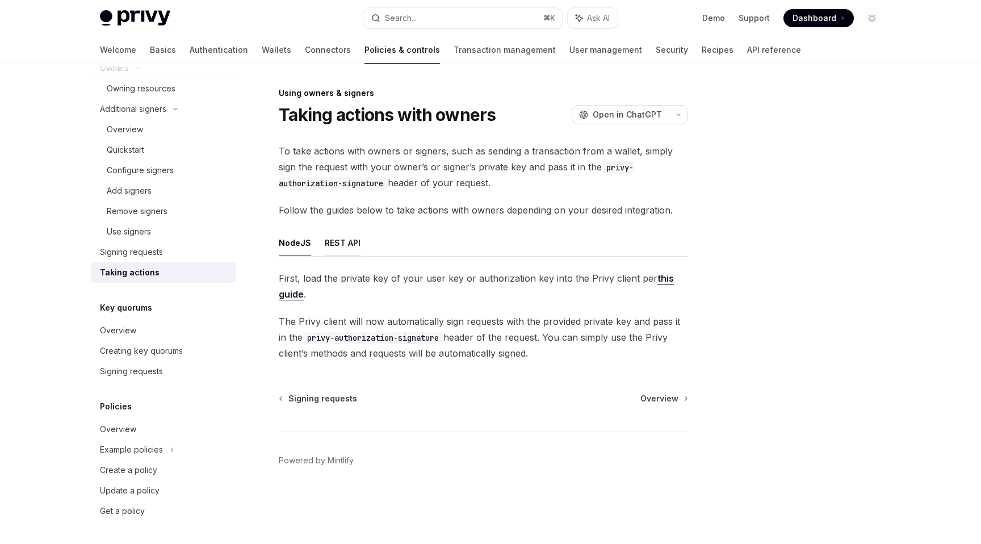
click at [347, 241] on button "REST API" at bounding box center [343, 242] width 36 height 27
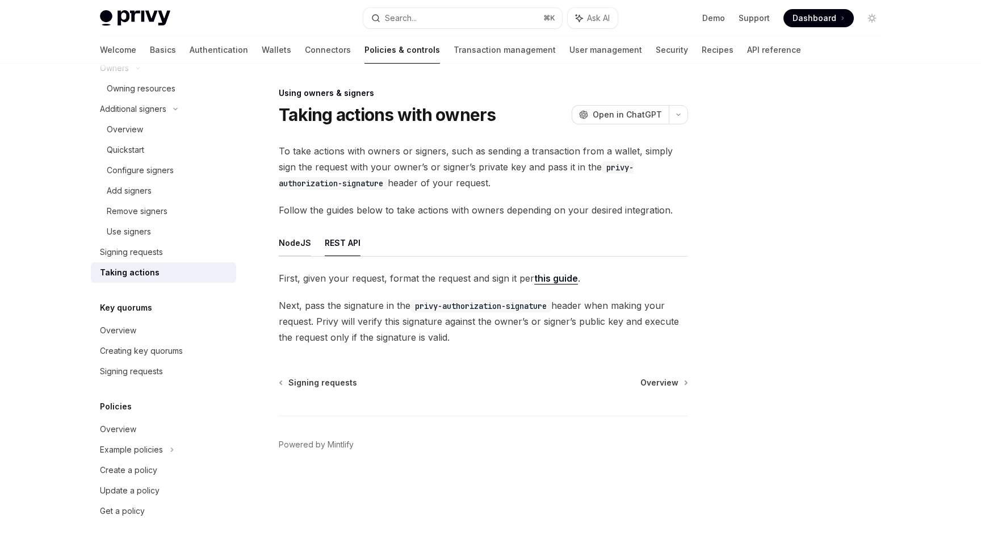
click at [298, 251] on button "NodeJS" at bounding box center [295, 242] width 32 height 27
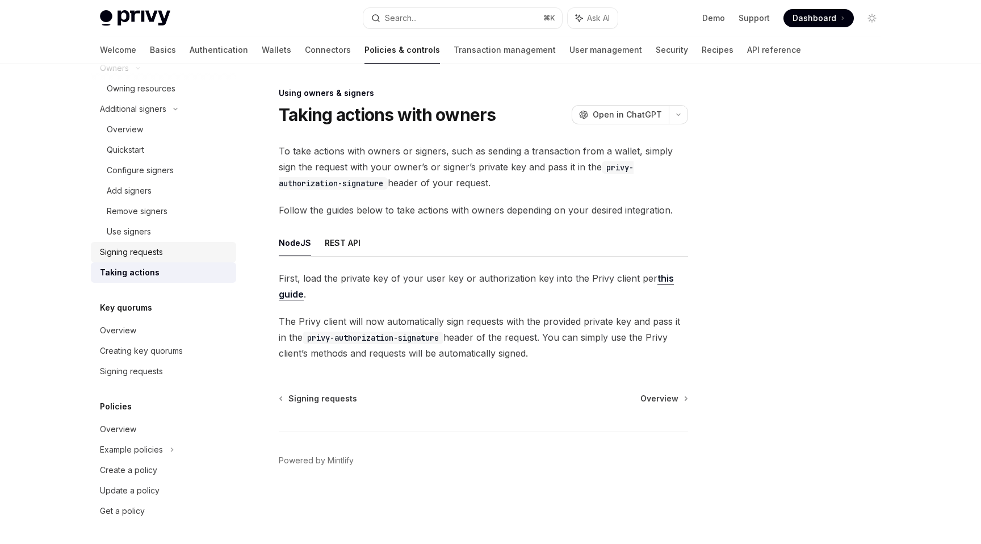
click at [158, 250] on div "Signing requests" at bounding box center [131, 252] width 63 height 14
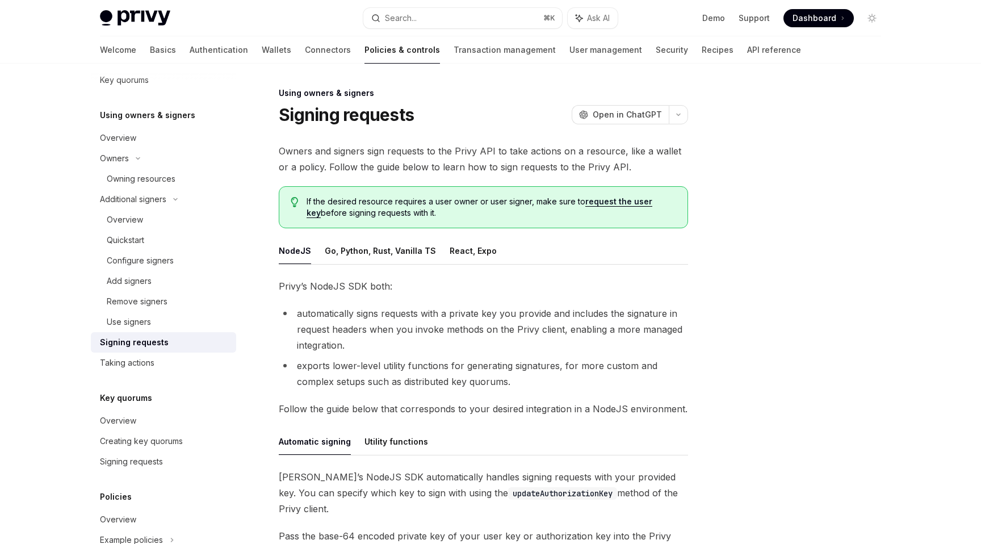
click at [390, 326] on li "automatically signs requests with a private key you provide and includes the si…" at bounding box center [483, 329] width 409 height 48
click at [125, 365] on div "Taking actions" at bounding box center [127, 363] width 54 height 14
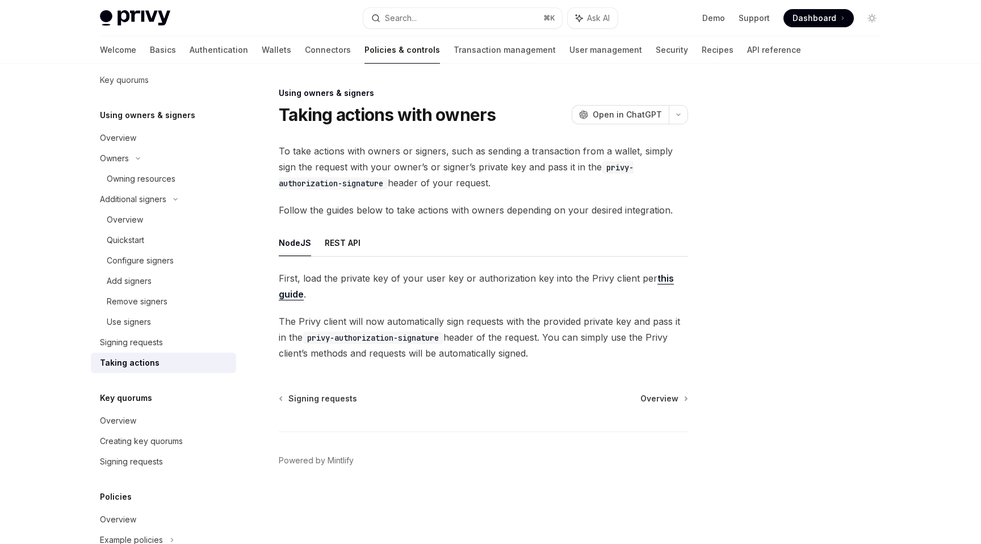
click at [359, 275] on span "First, load the private key of your user key or authorization key into the Priv…" at bounding box center [483, 286] width 409 height 32
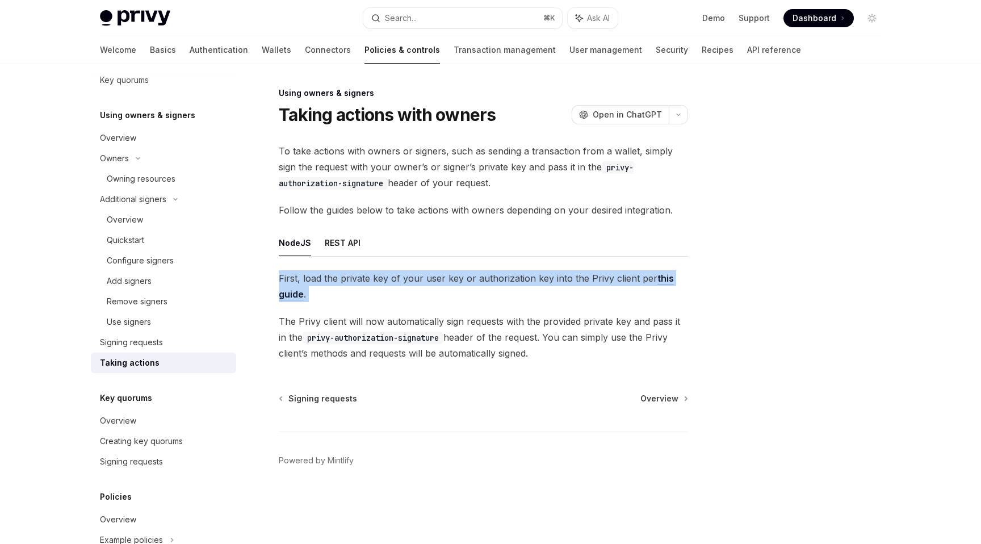
click at [359, 275] on span "First, load the private key of your user key or authorization key into the Priv…" at bounding box center [483, 286] width 409 height 32
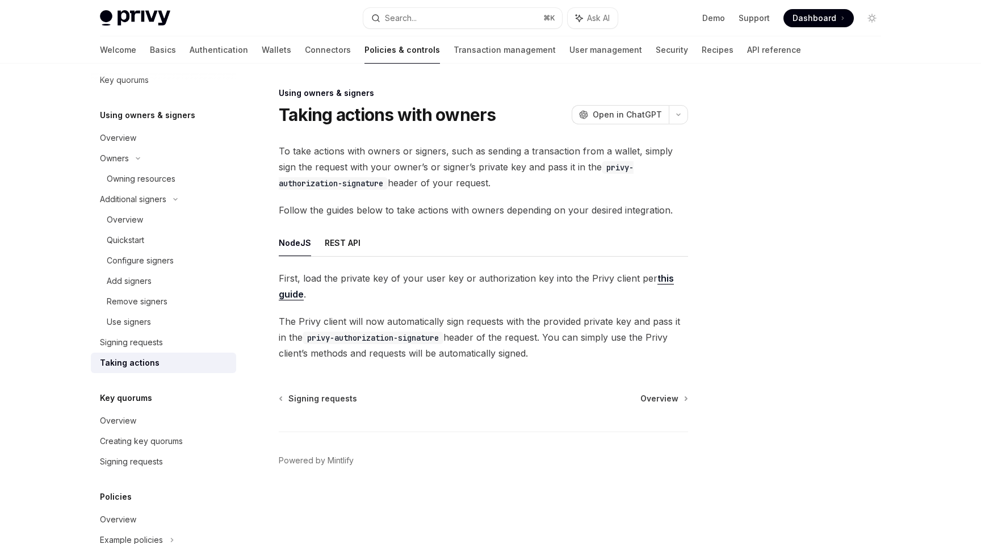
click at [358, 324] on span "The Privy client will now automatically sign requests with the provided private…" at bounding box center [483, 337] width 409 height 48
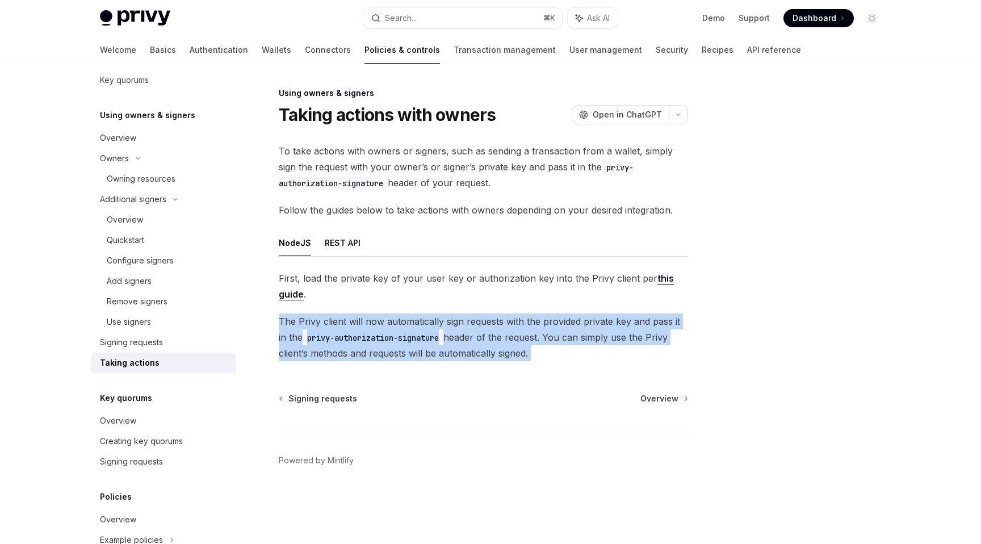
click at [358, 324] on span "The Privy client will now automatically sign requests with the provided private…" at bounding box center [483, 337] width 409 height 48
click at [340, 325] on span "The Privy client will now automatically sign requests with the provided private…" at bounding box center [483, 337] width 409 height 48
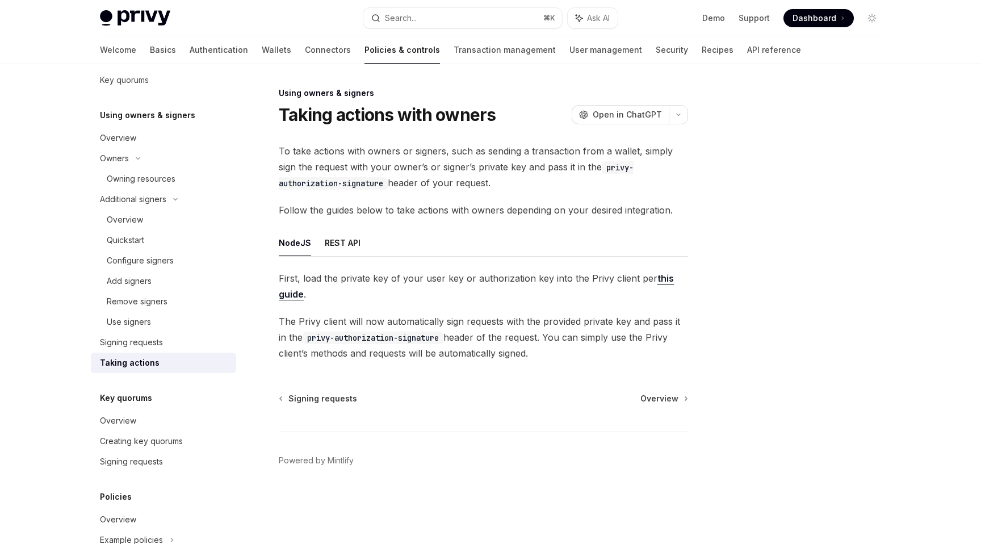
click at [340, 325] on span "The Privy client will now automatically sign requests with the provided private…" at bounding box center [483, 337] width 409 height 48
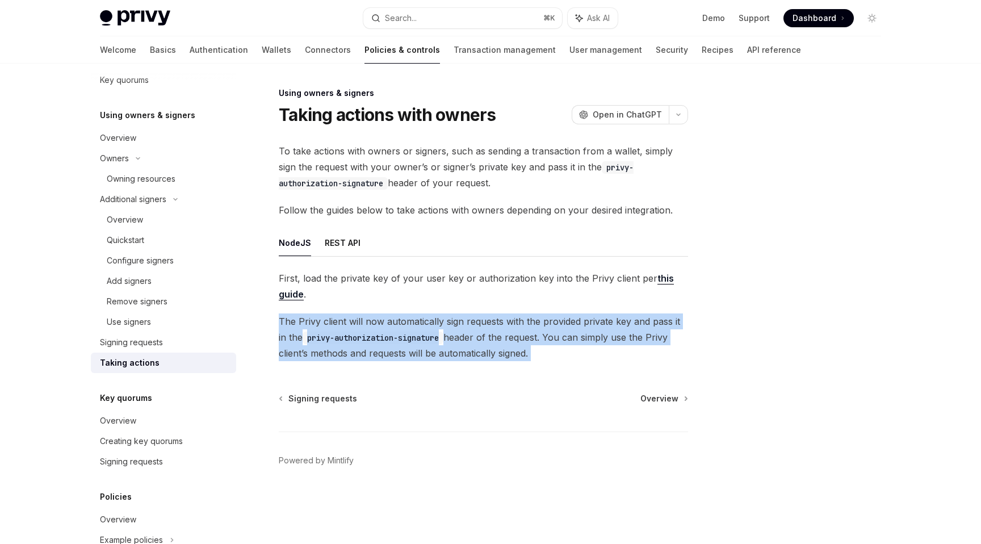
click at [340, 325] on span "The Privy client will now automatically sign requests with the provided private…" at bounding box center [483, 337] width 409 height 48
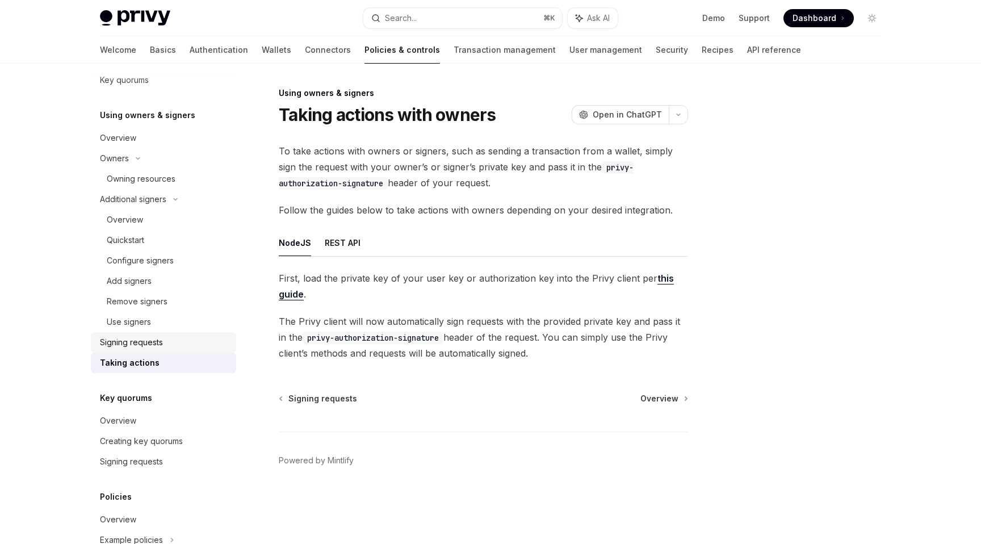
click at [145, 343] on div "Signing requests" at bounding box center [131, 342] width 63 height 14
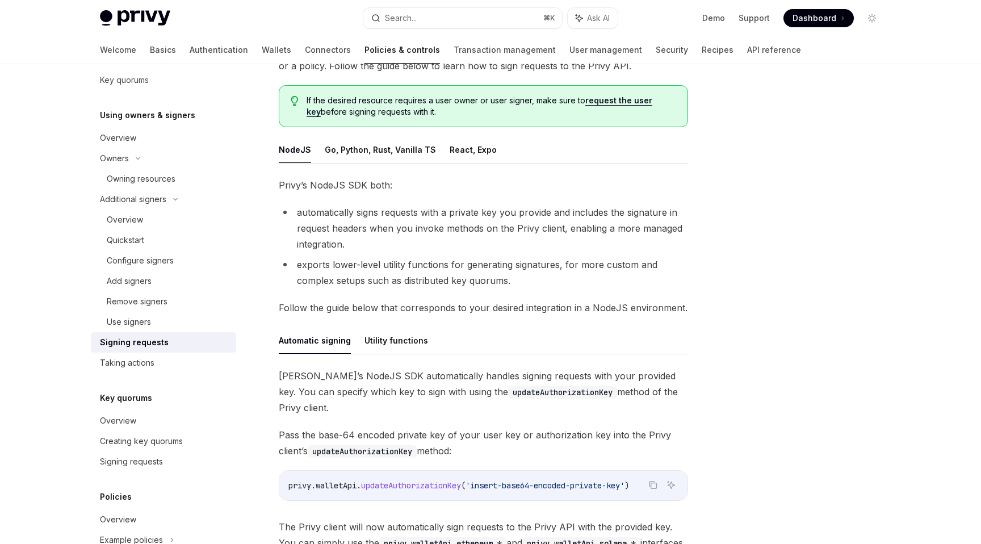
scroll to position [276, 0]
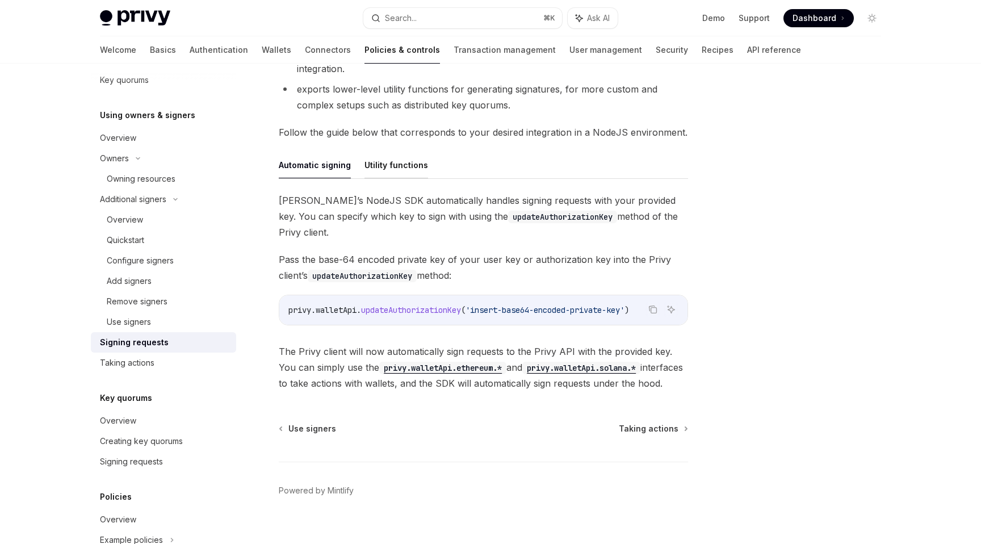
click at [410, 158] on button "Utility functions" at bounding box center [396, 165] width 64 height 27
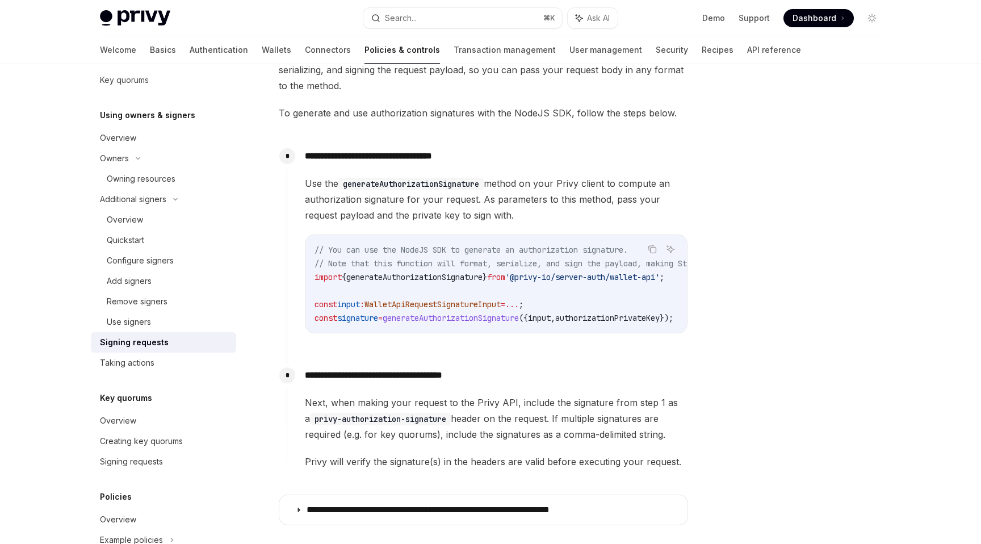
scroll to position [535, 0]
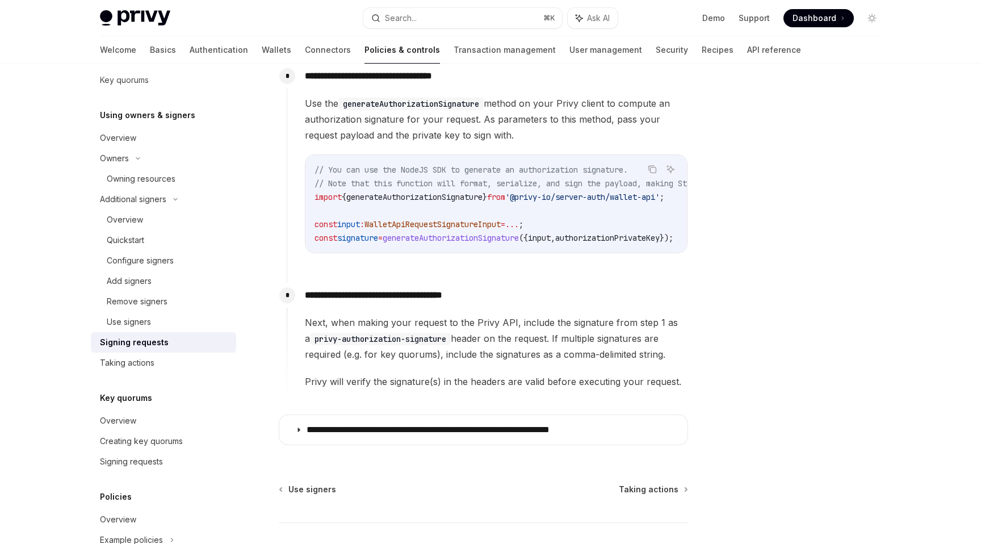
click at [443, 341] on code "privy-authorization-signature" at bounding box center [380, 339] width 141 height 12
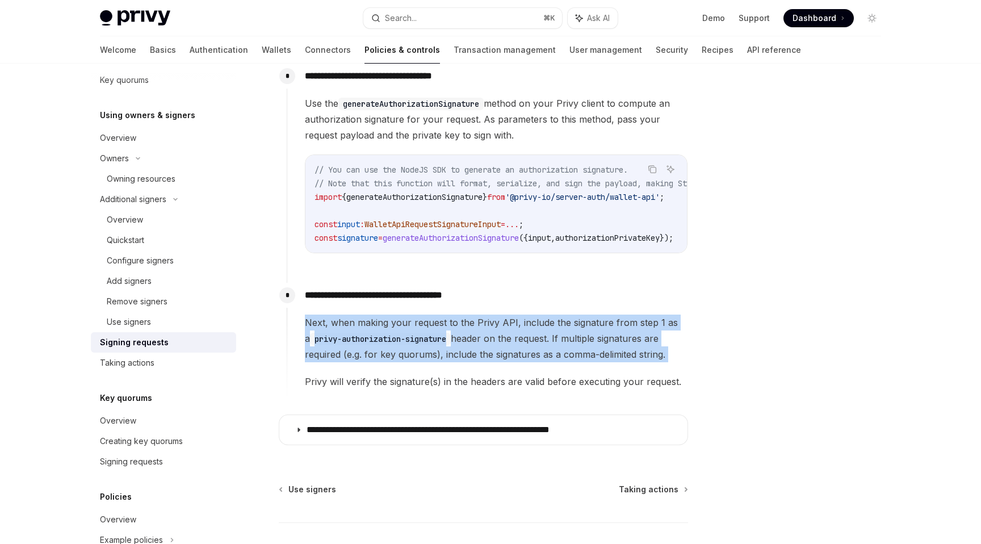
click at [443, 341] on code "privy-authorization-signature" at bounding box center [380, 339] width 141 height 12
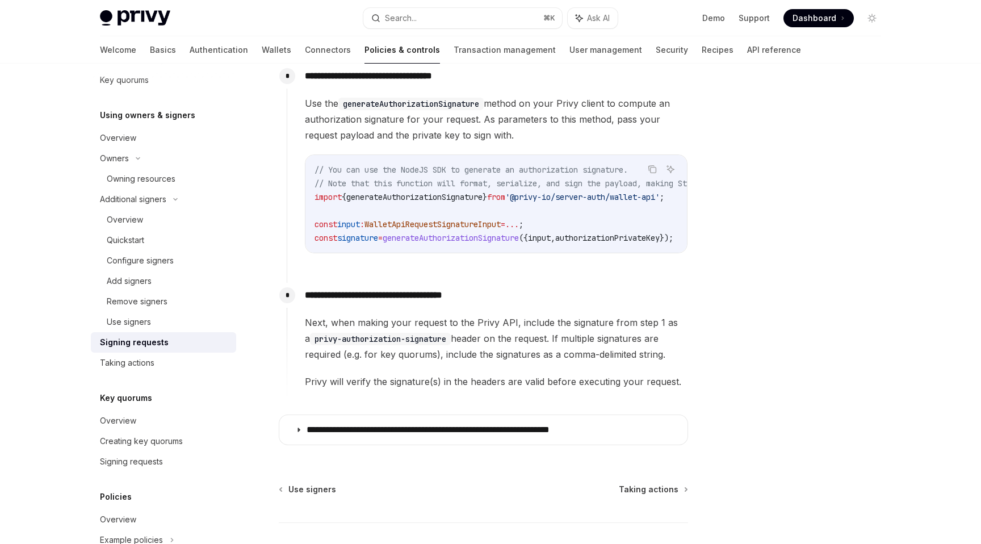
click at [455, 335] on span "Next, when making your request to the Privy API, include the signature from ste…" at bounding box center [496, 338] width 382 height 48
click at [466, 346] on span "Next, when making your request to the Privy API, include the signature from ste…" at bounding box center [496, 338] width 382 height 48
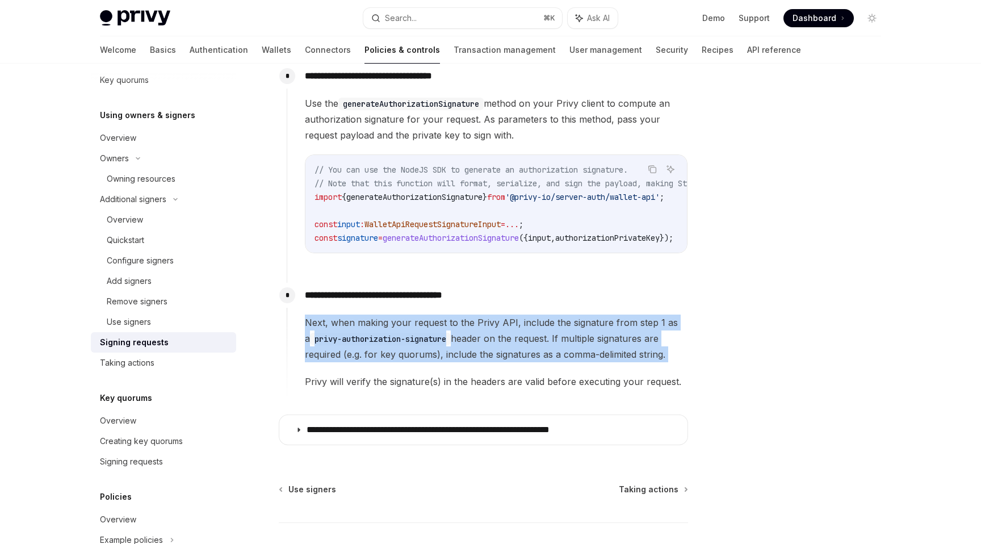
click at [466, 346] on span "Next, when making your request to the Privy API, include the signature from ste…" at bounding box center [496, 338] width 382 height 48
click at [495, 338] on span "Next, when making your request to the Privy API, include the signature from ste…" at bounding box center [496, 338] width 382 height 48
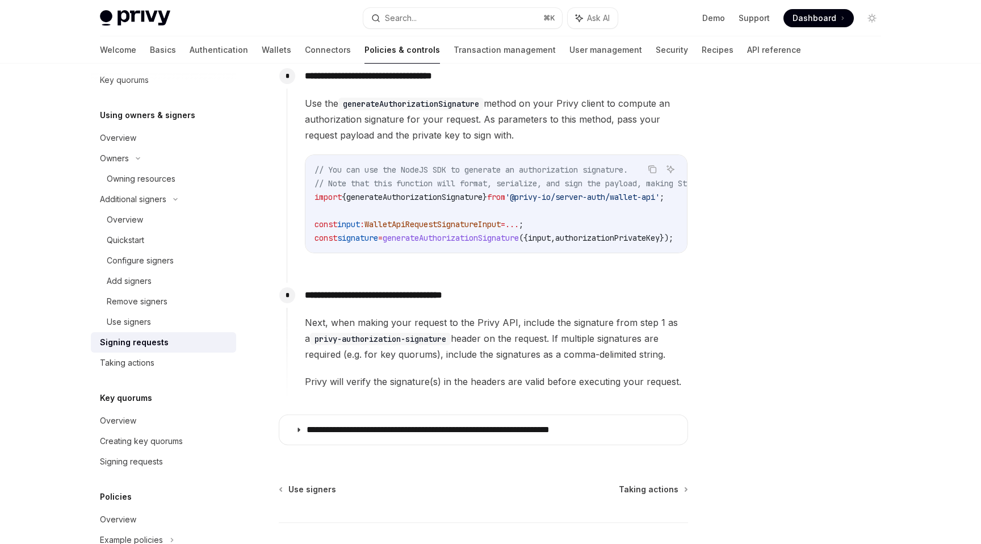
click at [411, 387] on span "Privy will verify the signature(s) in the headers are valid before executing yo…" at bounding box center [496, 381] width 382 height 16
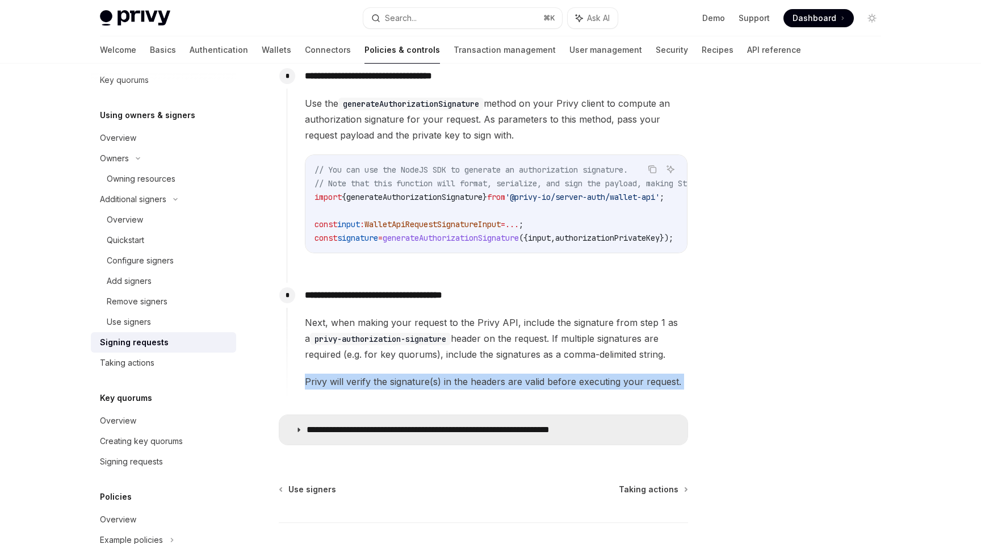
click at [353, 420] on summary "**********" at bounding box center [483, 430] width 408 height 30
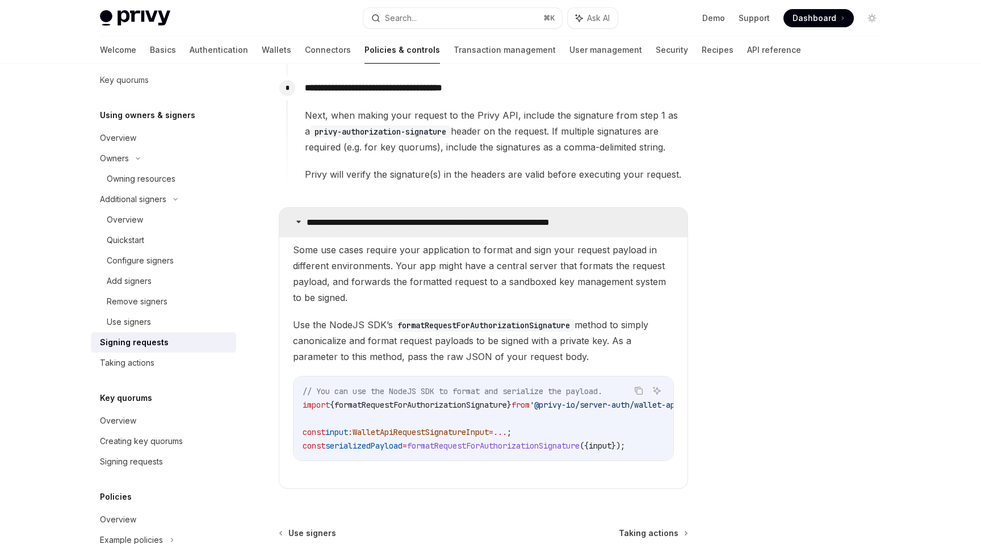
scroll to position [789, 0]
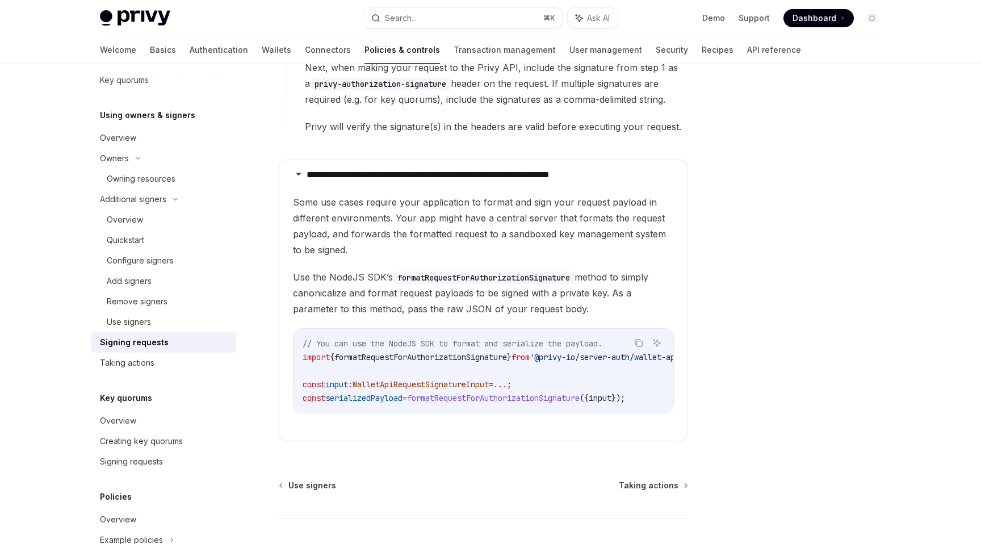
click at [362, 213] on span "Some use cases require your application to format and sign your request payload…" at bounding box center [483, 226] width 381 height 64
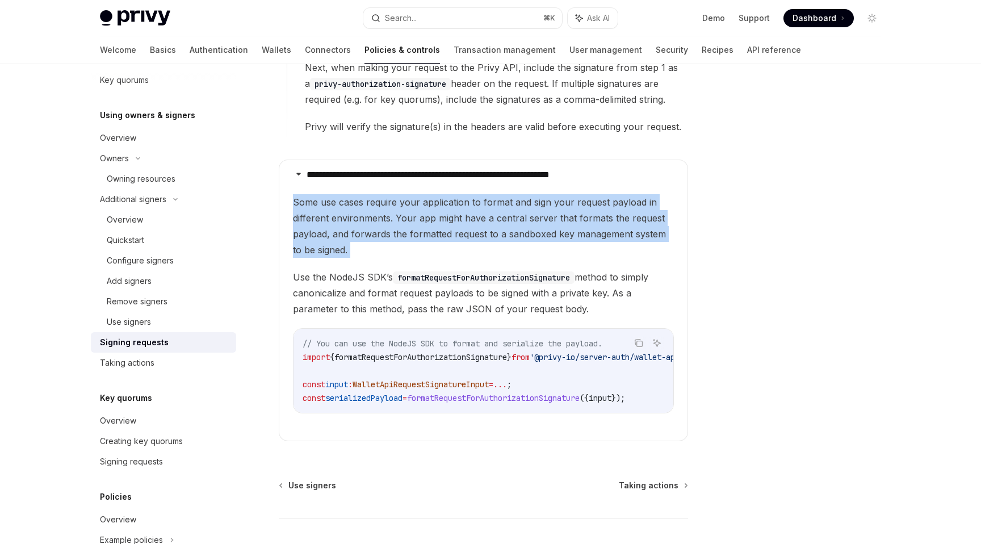
click at [362, 213] on span "Some use cases require your application to format and sign your request payload…" at bounding box center [483, 226] width 381 height 64
click at [358, 226] on span "Some use cases require your application to format and sign your request payload…" at bounding box center [483, 226] width 381 height 64
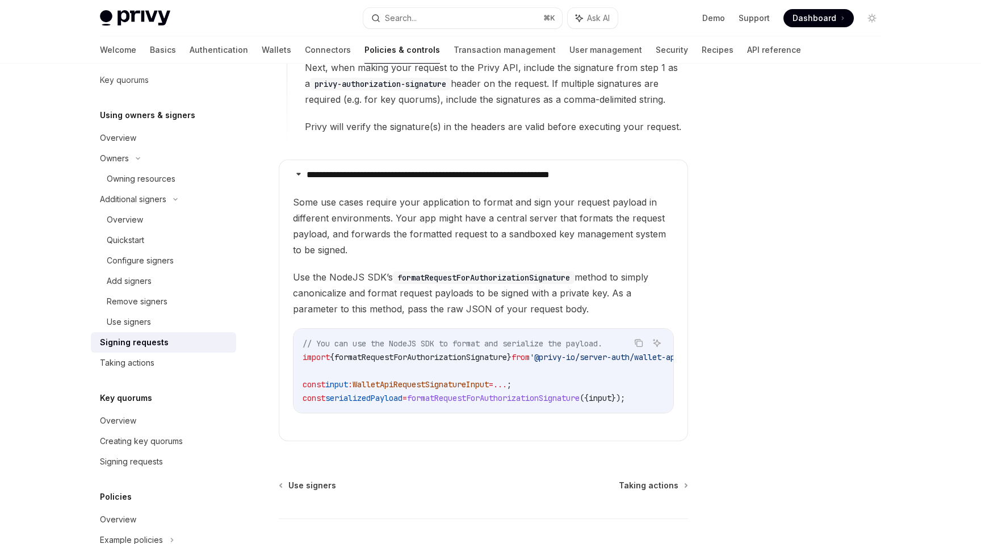
click at [417, 281] on code "formatRequestForAuthorizationSignature" at bounding box center [484, 277] width 182 height 12
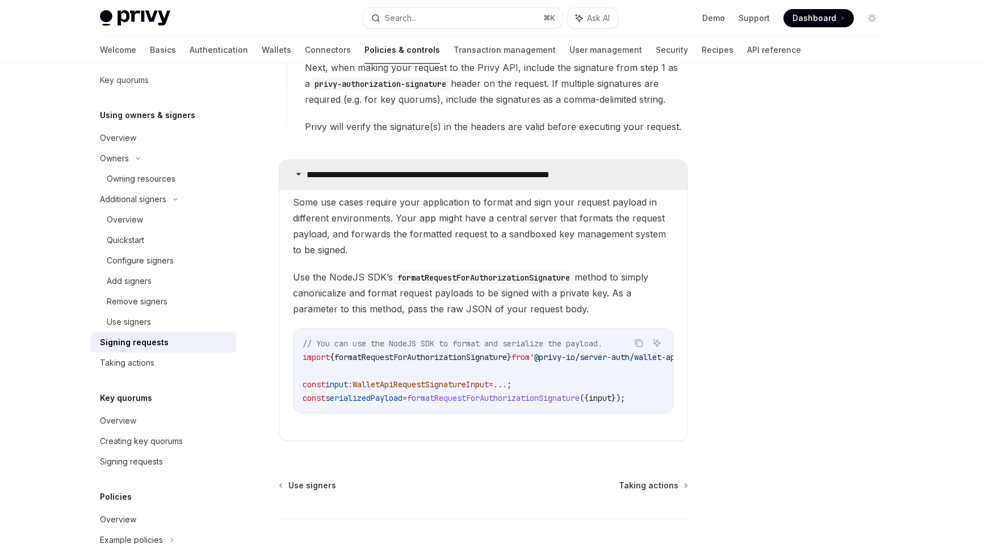
click at [389, 180] on p "**********" at bounding box center [463, 174] width 314 height 11
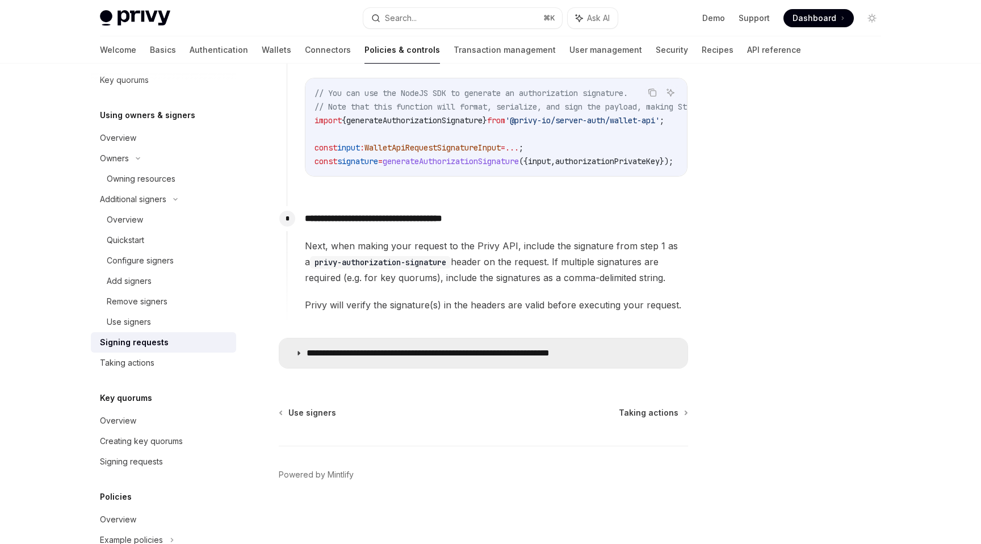
scroll to position [616, 0]
click at [432, 348] on p "**********" at bounding box center [463, 352] width 314 height 11
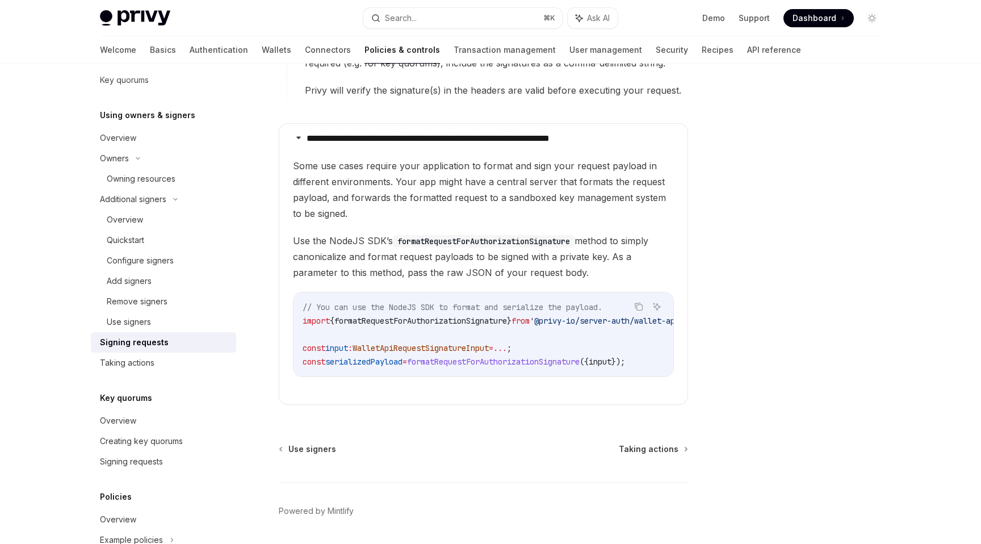
scroll to position [823, 0]
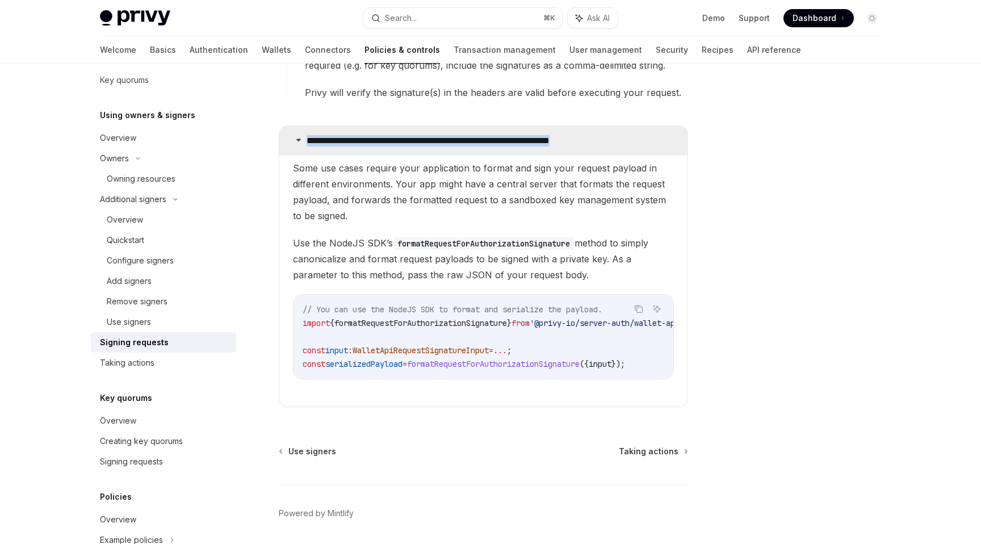
drag, startPoint x: 630, startPoint y: 145, endPoint x: 309, endPoint y: 143, distance: 321.8
click at [309, 143] on summary "**********" at bounding box center [483, 141] width 408 height 30
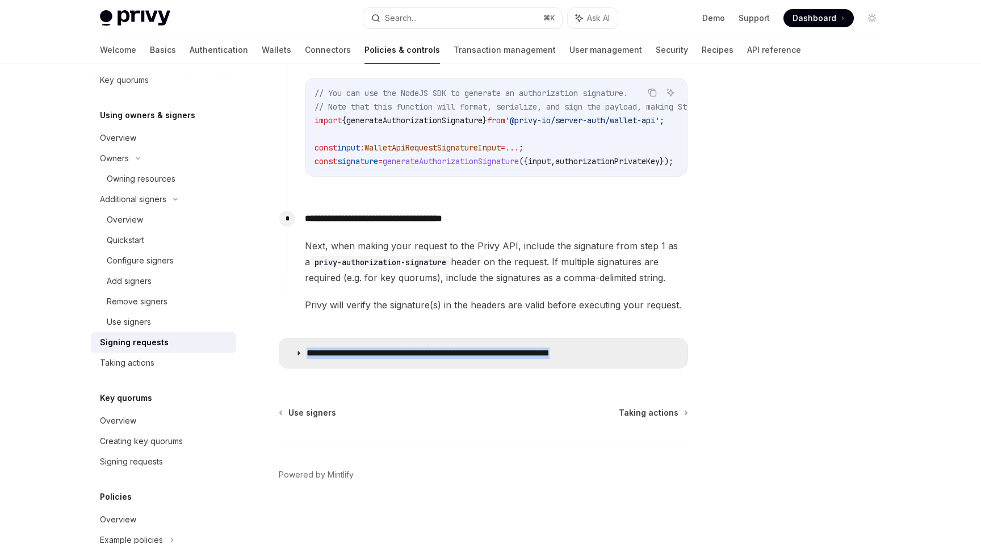
scroll to position [616, 0]
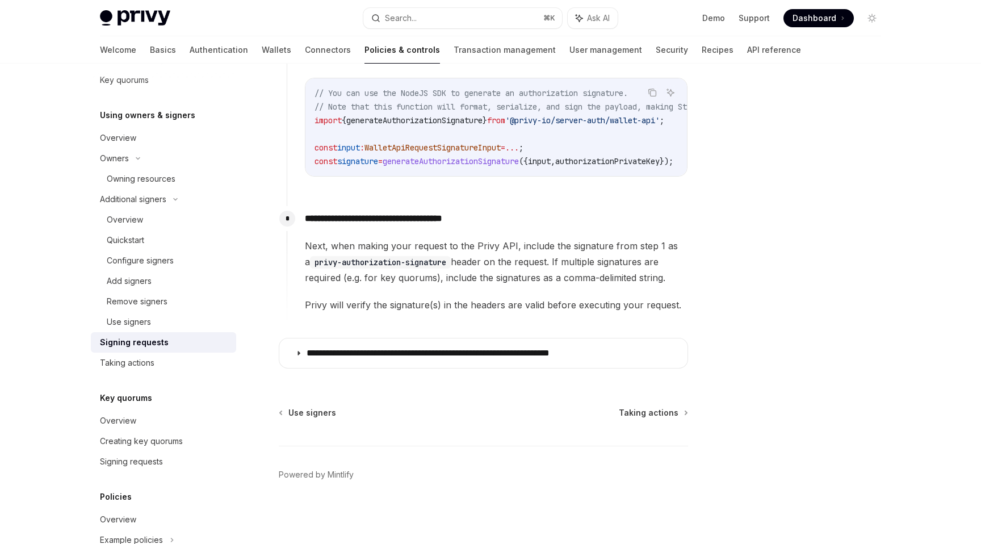
click at [433, 301] on span "Privy will verify the signature(s) in the headers are valid before executing yo…" at bounding box center [496, 305] width 382 height 16
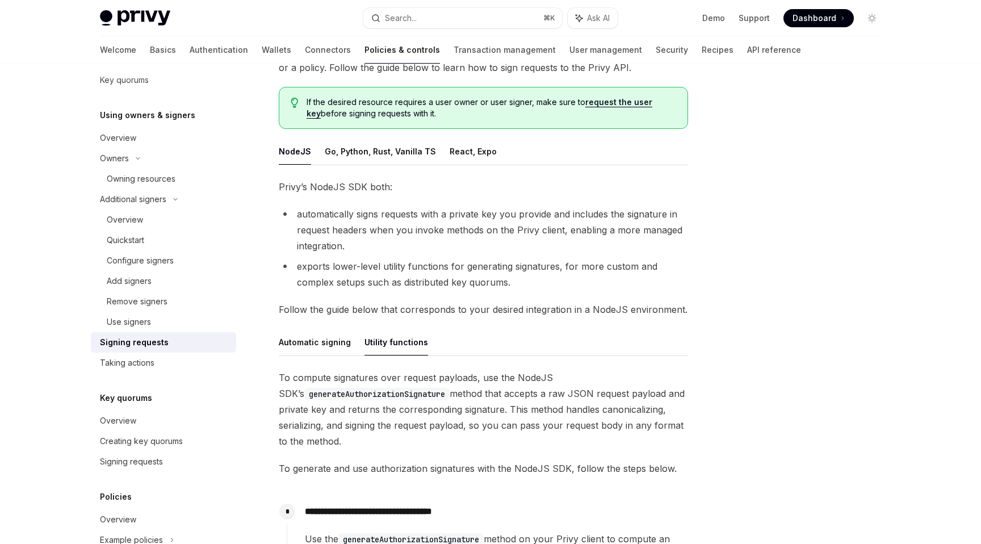
scroll to position [103, 0]
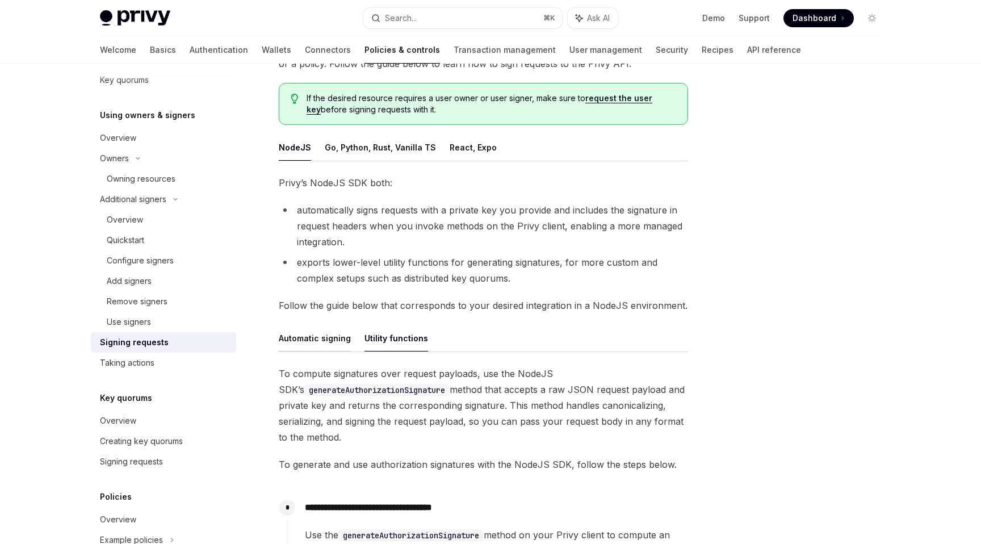
click at [318, 335] on button "Automatic signing" at bounding box center [315, 338] width 72 height 27
type textarea "*"
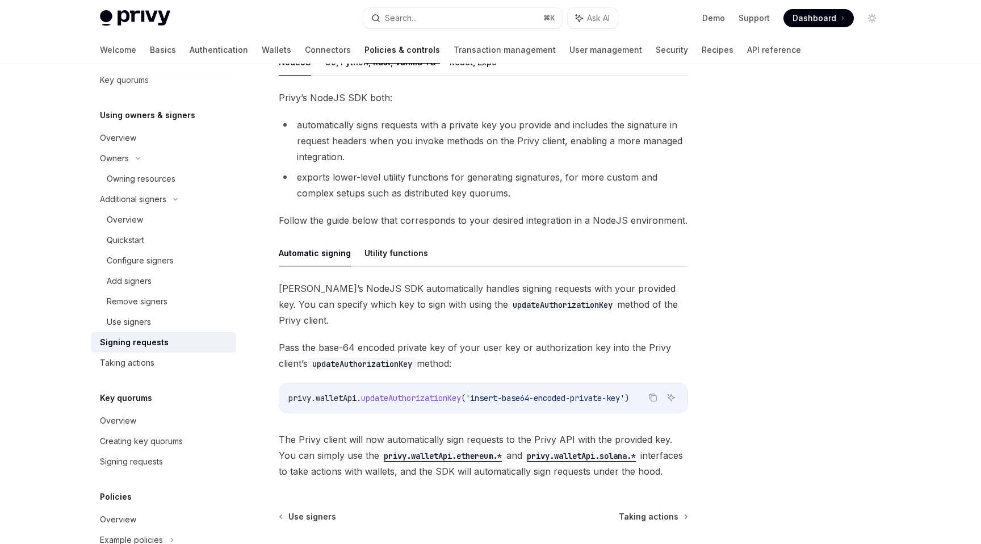
scroll to position [192, 0]
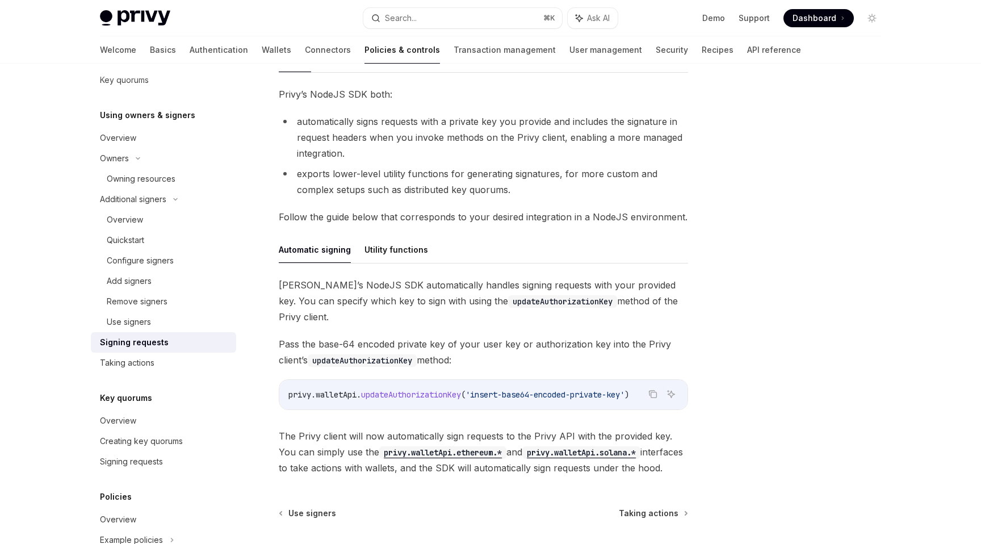
click at [377, 299] on span "Privy’s NodeJS SDK automatically handles signing requests with your provided ke…" at bounding box center [483, 301] width 409 height 48
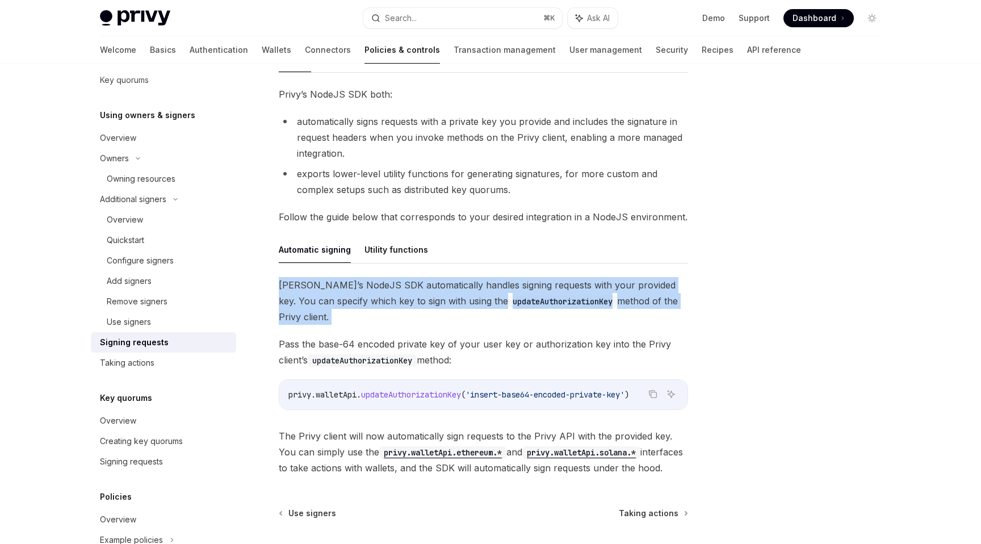
click at [377, 299] on span "Privy’s NodeJS SDK automatically handles signing requests with your provided ke…" at bounding box center [483, 301] width 409 height 48
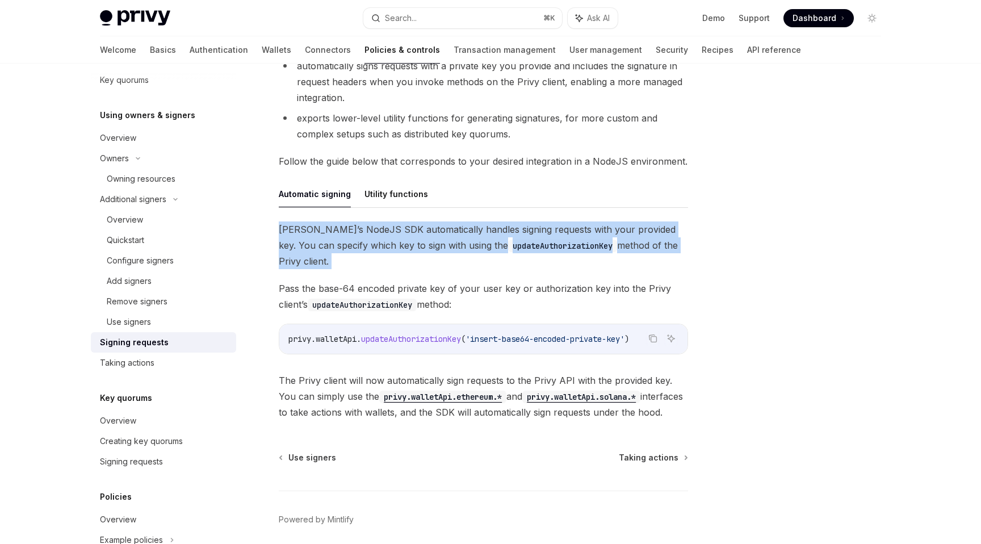
scroll to position [248, 0]
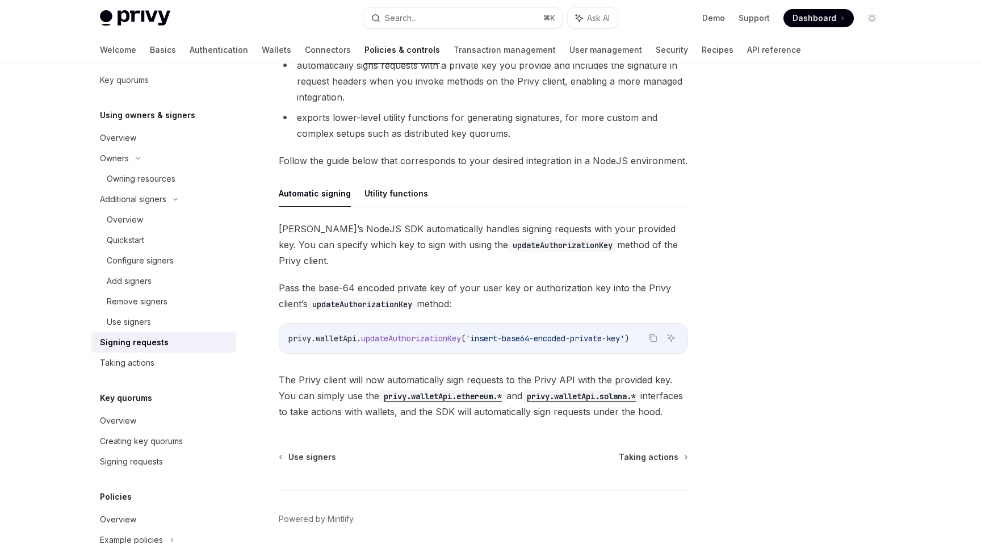
click at [729, 249] on div at bounding box center [803, 314] width 173 height 457
